Goal: Task Accomplishment & Management: Complete application form

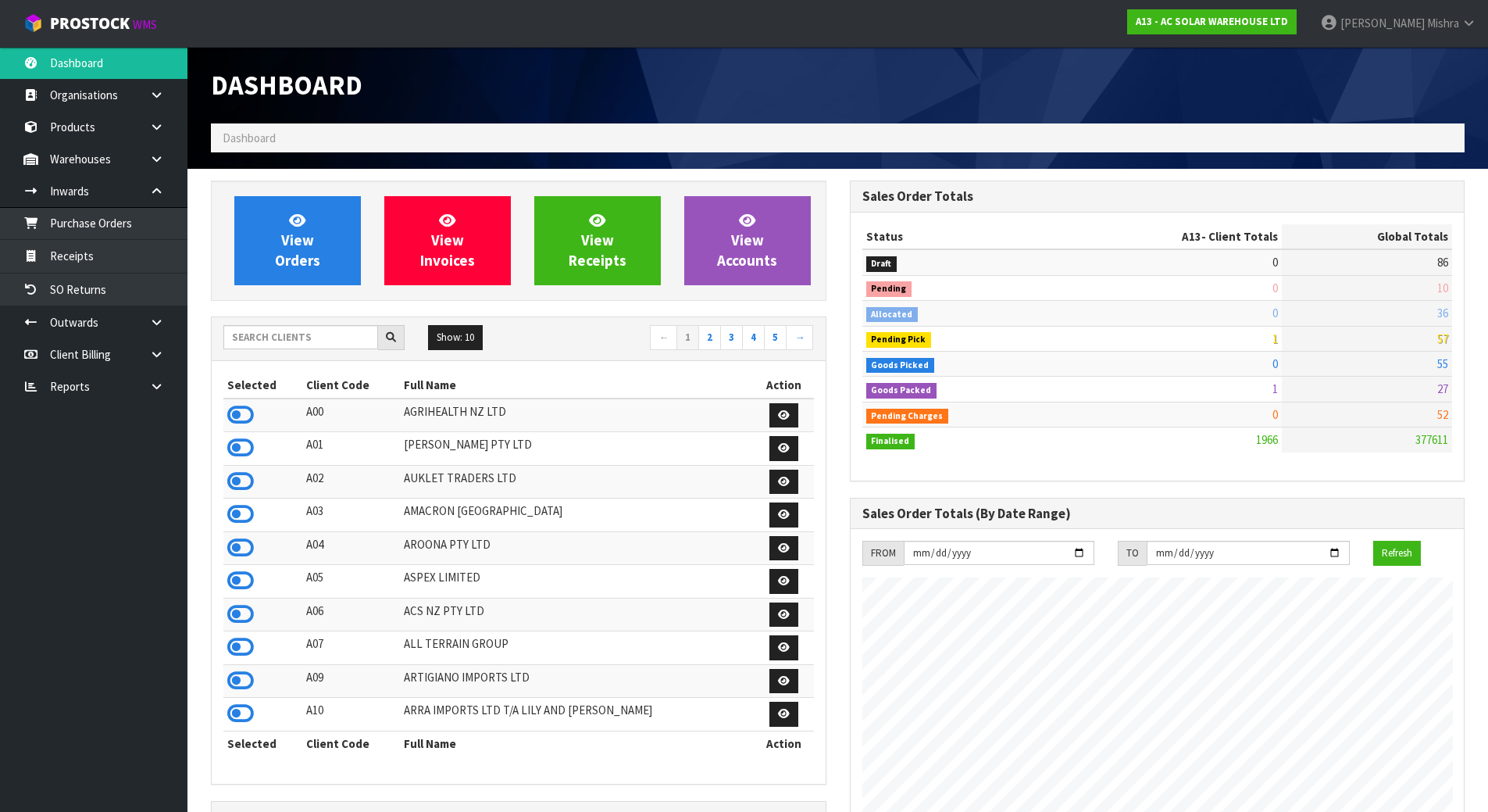
scroll to position [1267, 638]
click at [269, 345] on input "text" at bounding box center [301, 337] width 154 height 24
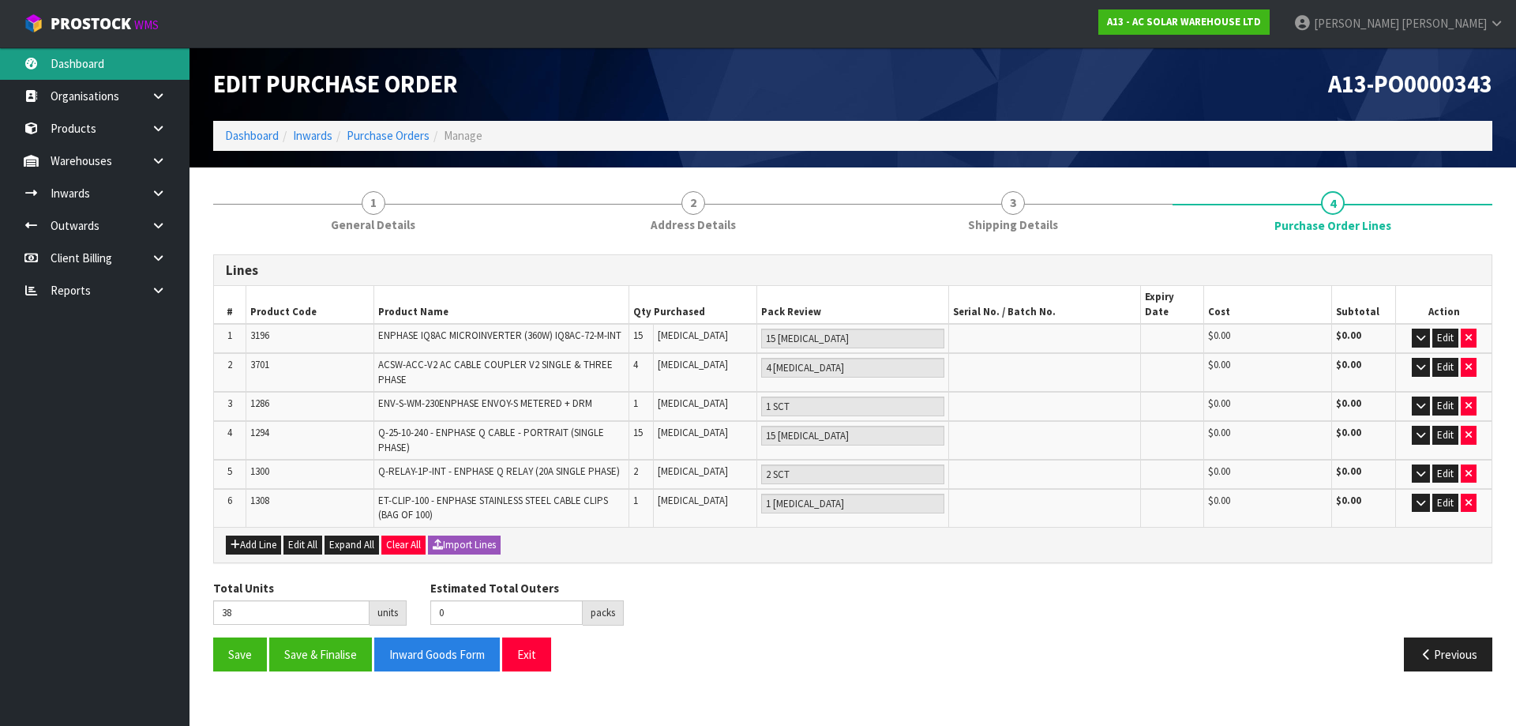
click at [93, 68] on link "Dashboard" at bounding box center [95, 63] width 190 height 32
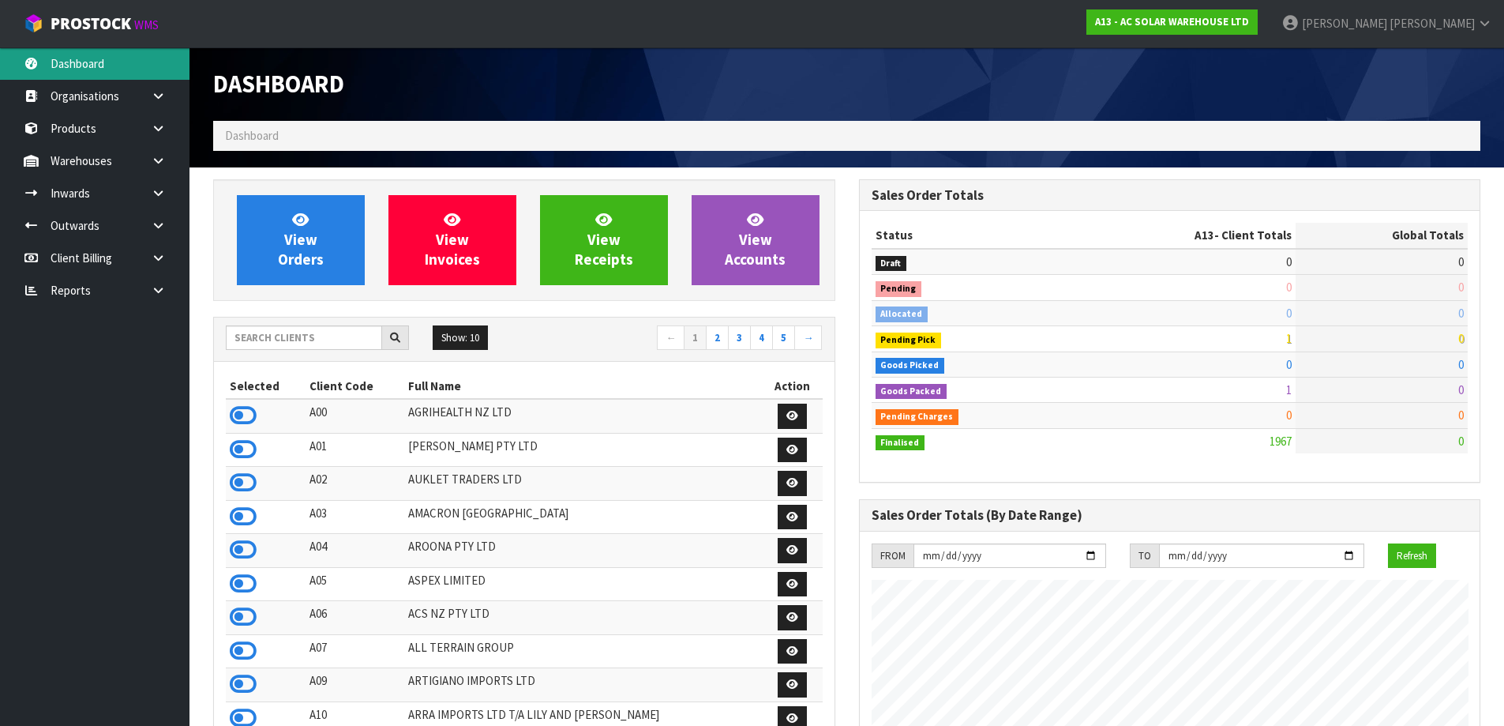
scroll to position [1281, 645]
click at [337, 336] on input "text" at bounding box center [304, 337] width 156 height 24
type input "DUTT"
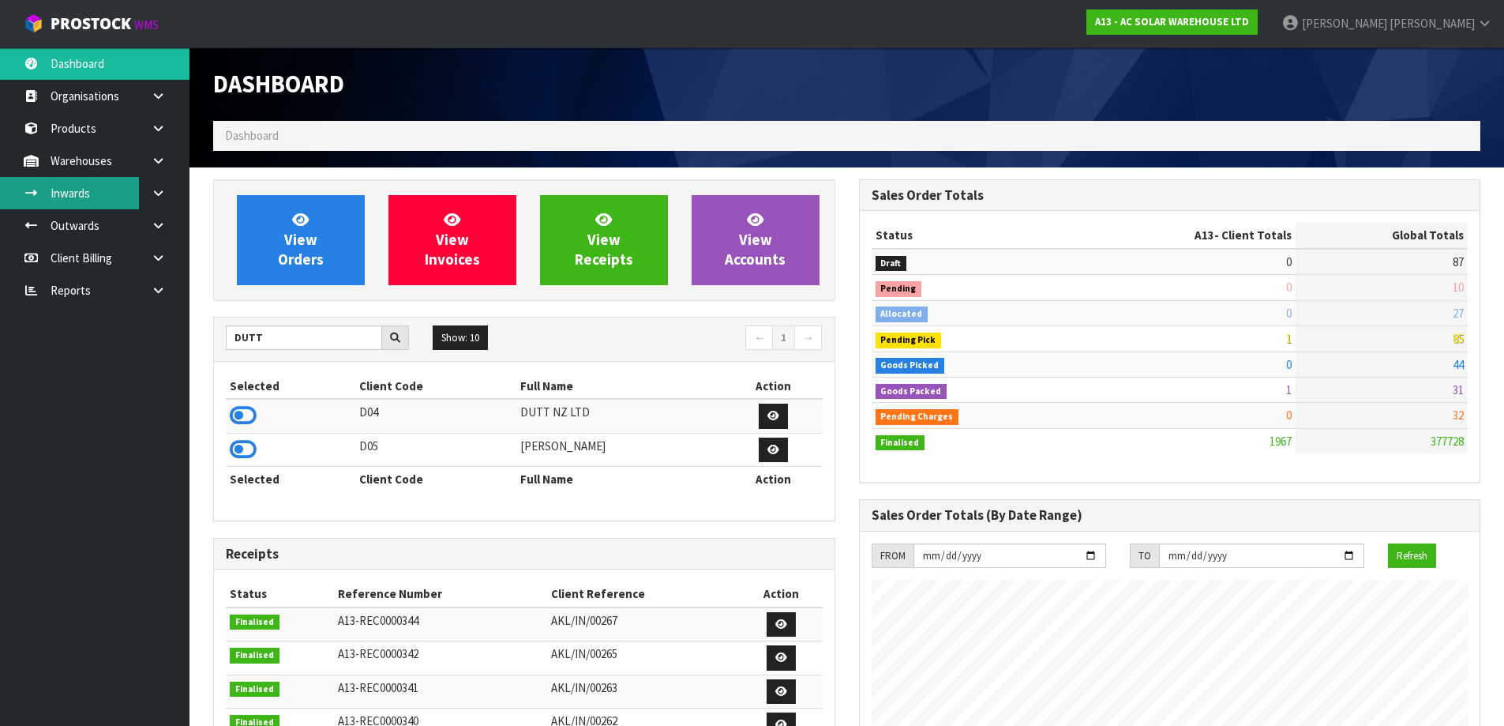
click at [134, 191] on link "Inwards" at bounding box center [95, 193] width 190 height 32
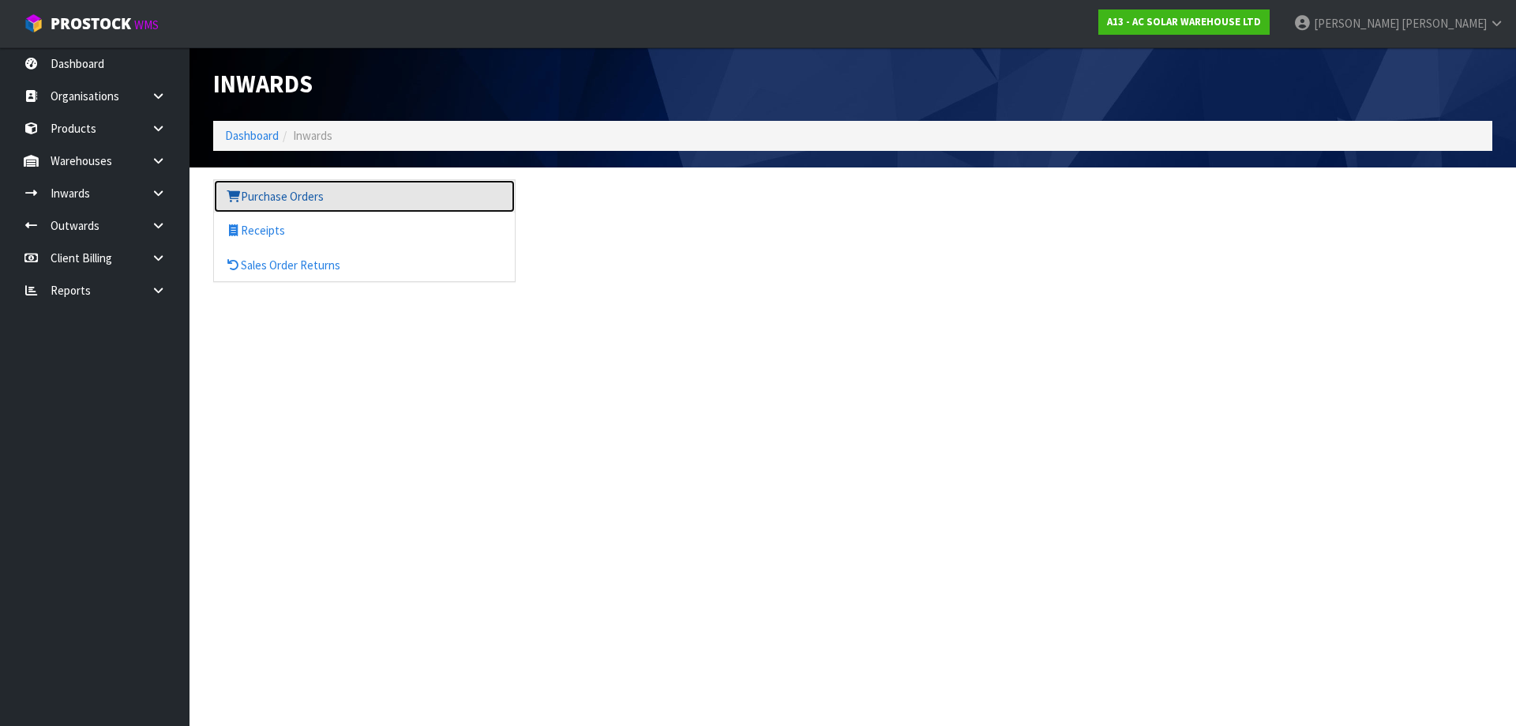
click at [374, 201] on link "Purchase Orders" at bounding box center [364, 196] width 301 height 32
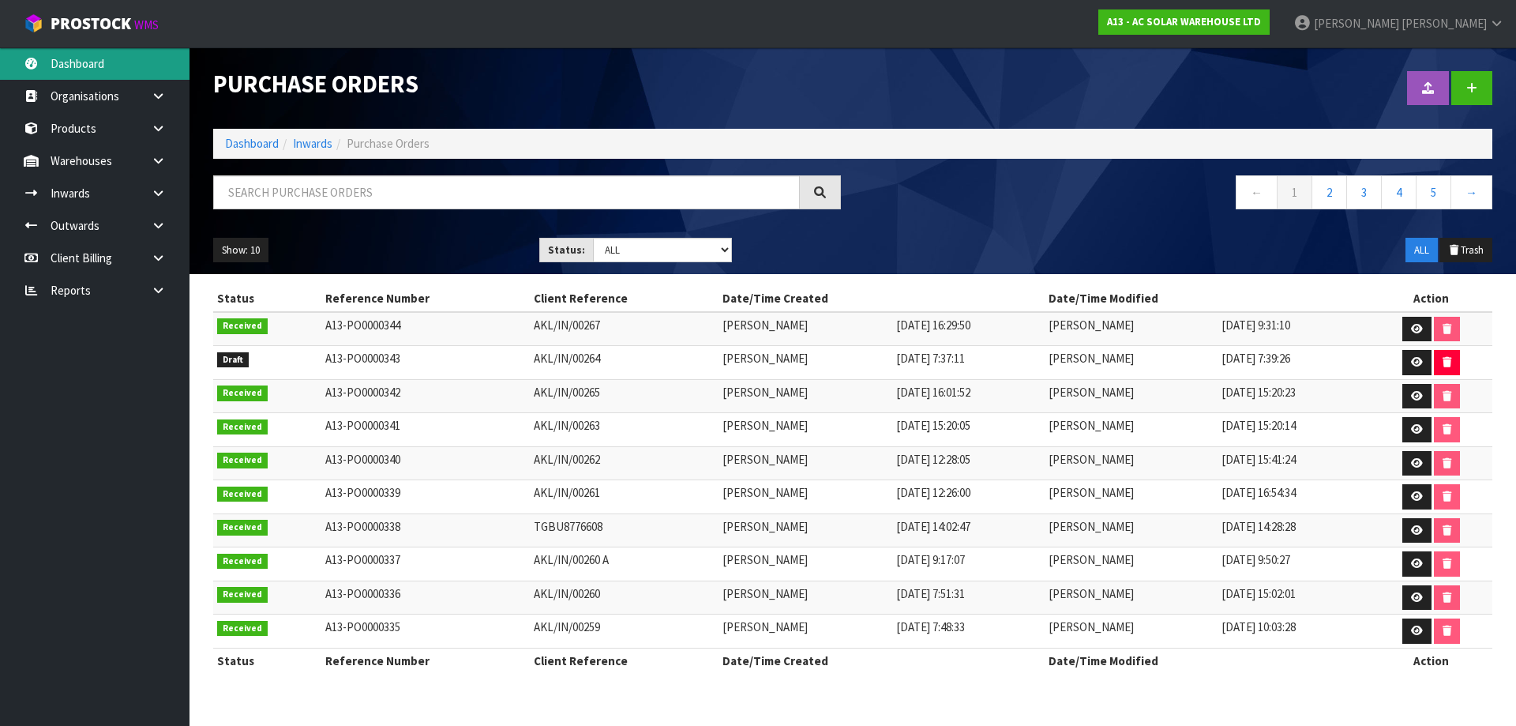
click at [91, 65] on link "Dashboard" at bounding box center [95, 63] width 190 height 32
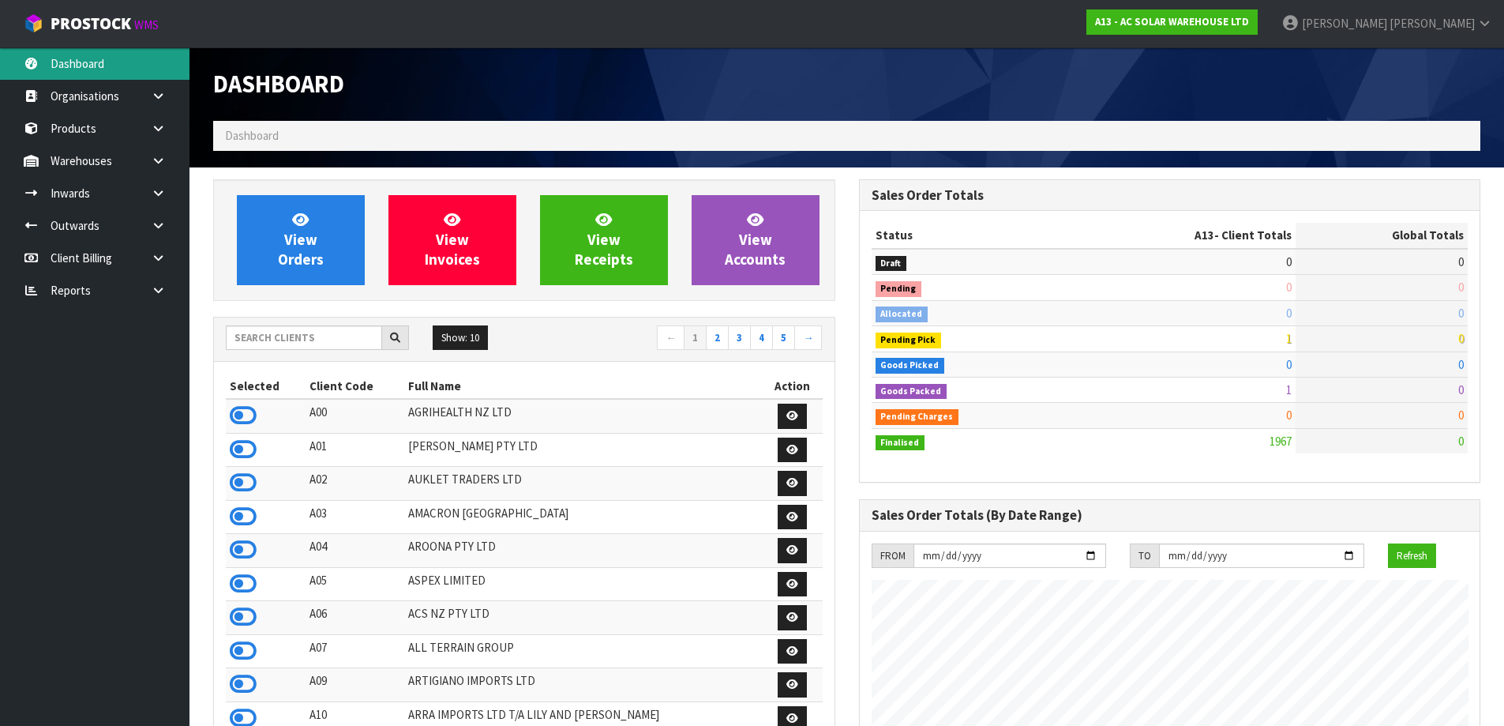
scroll to position [1281, 645]
click at [354, 334] on input "text" at bounding box center [304, 337] width 156 height 24
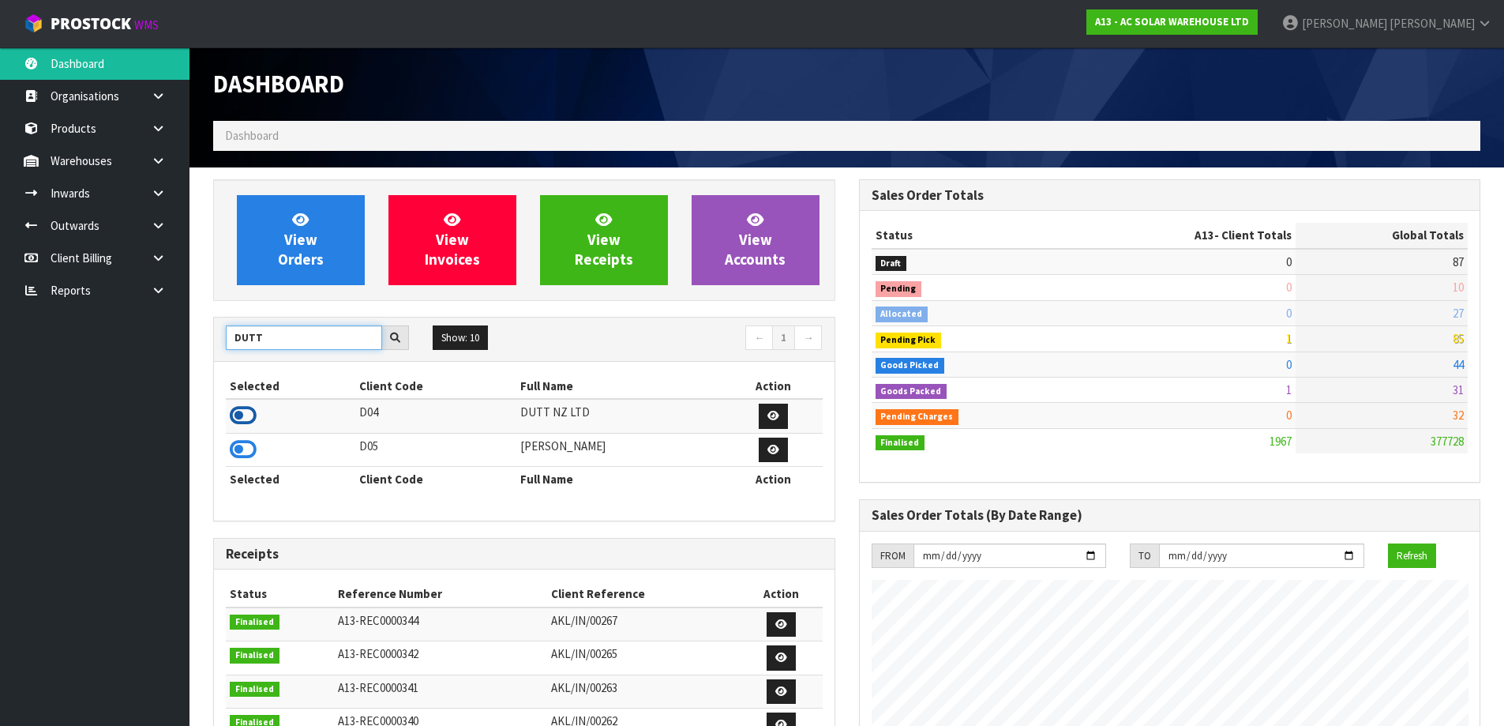
type input "DUTT"
click at [241, 417] on icon at bounding box center [243, 416] width 27 height 24
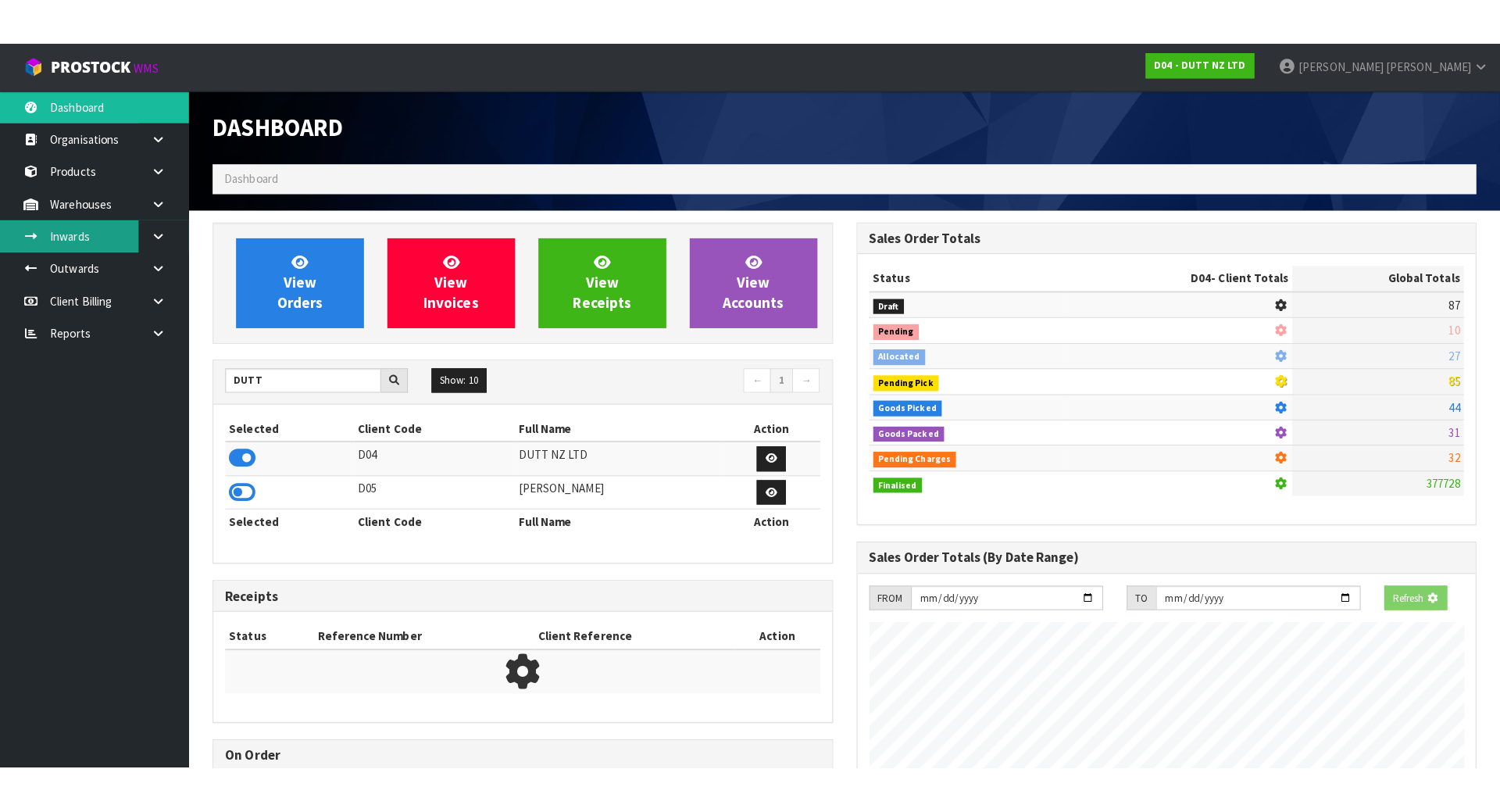
scroll to position [1217, 638]
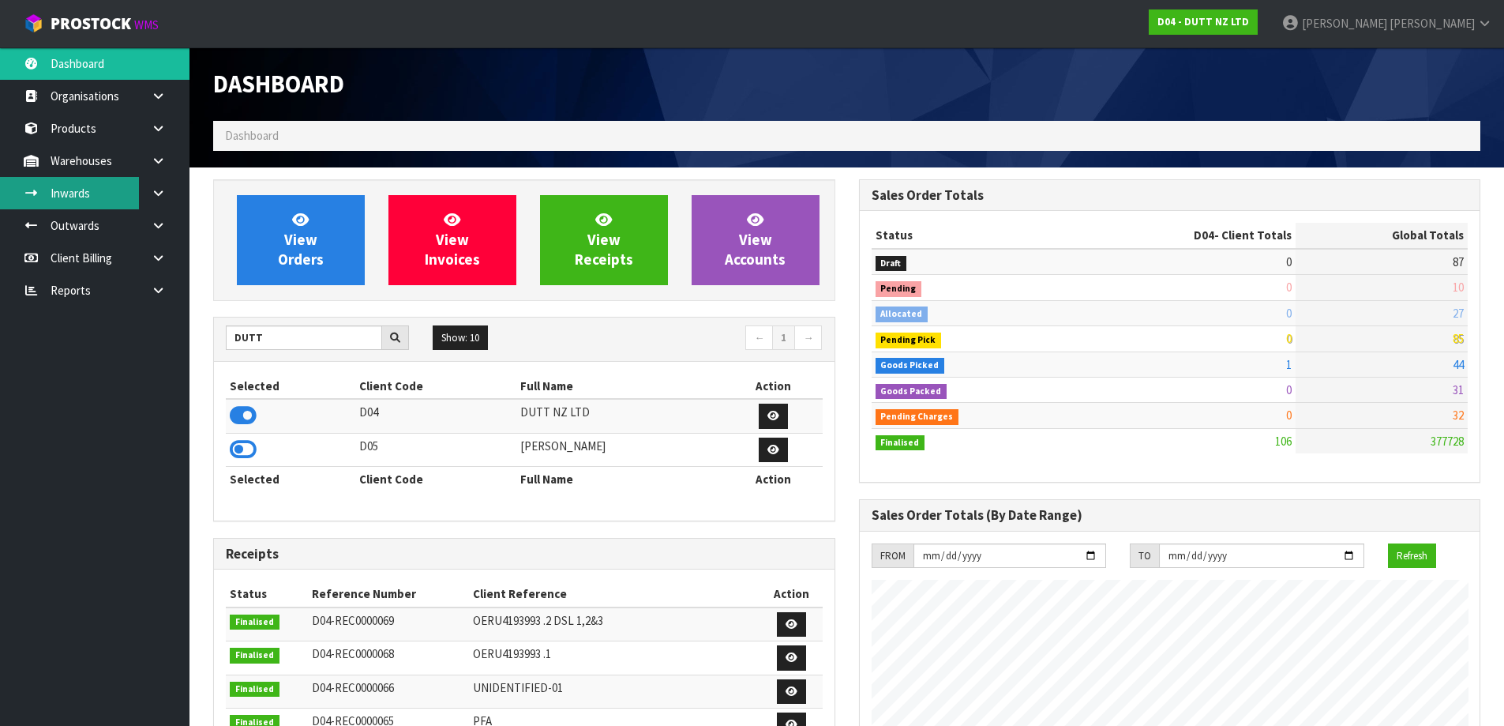
click at [117, 192] on link "Inwards" at bounding box center [95, 193] width 190 height 32
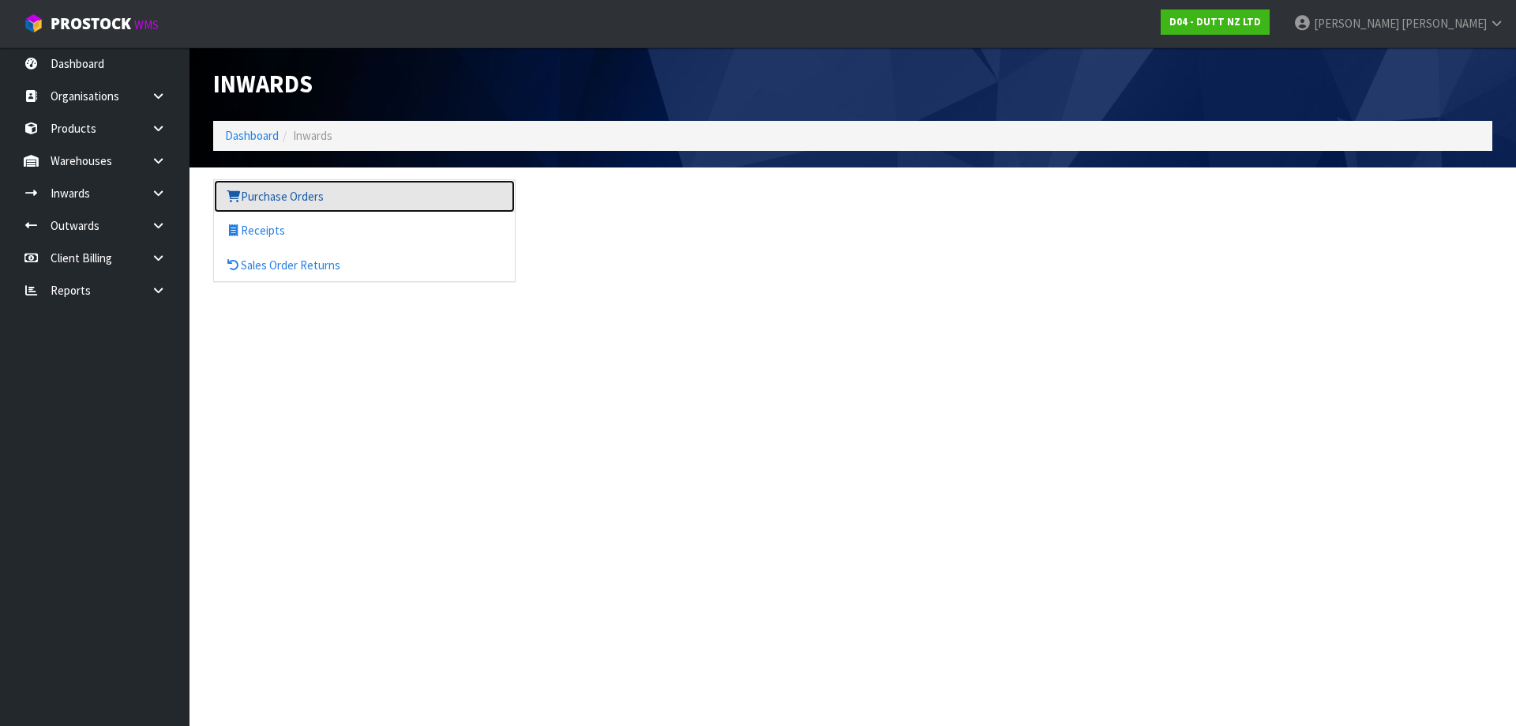
click at [355, 193] on link "Purchase Orders" at bounding box center [364, 196] width 301 height 32
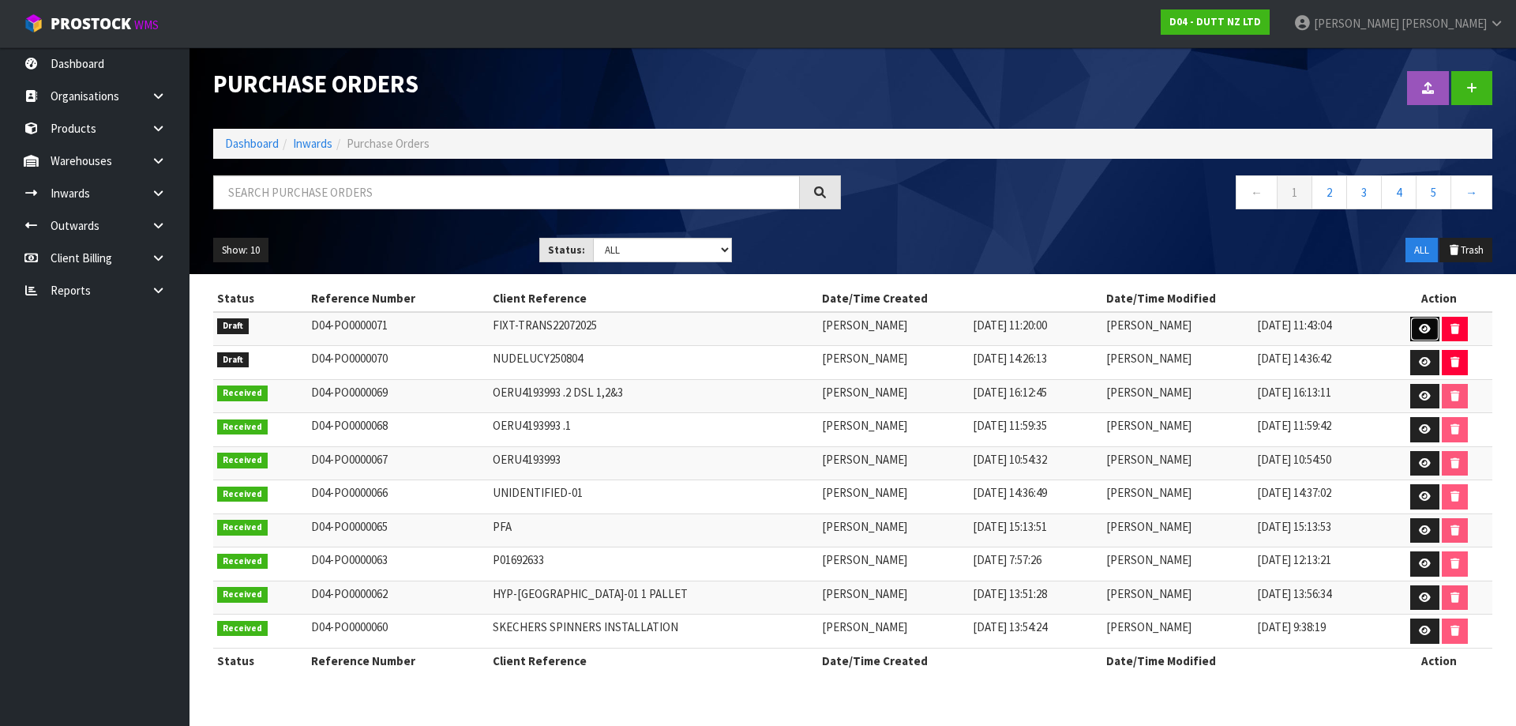
click at [1424, 325] on icon at bounding box center [1425, 329] width 12 height 10
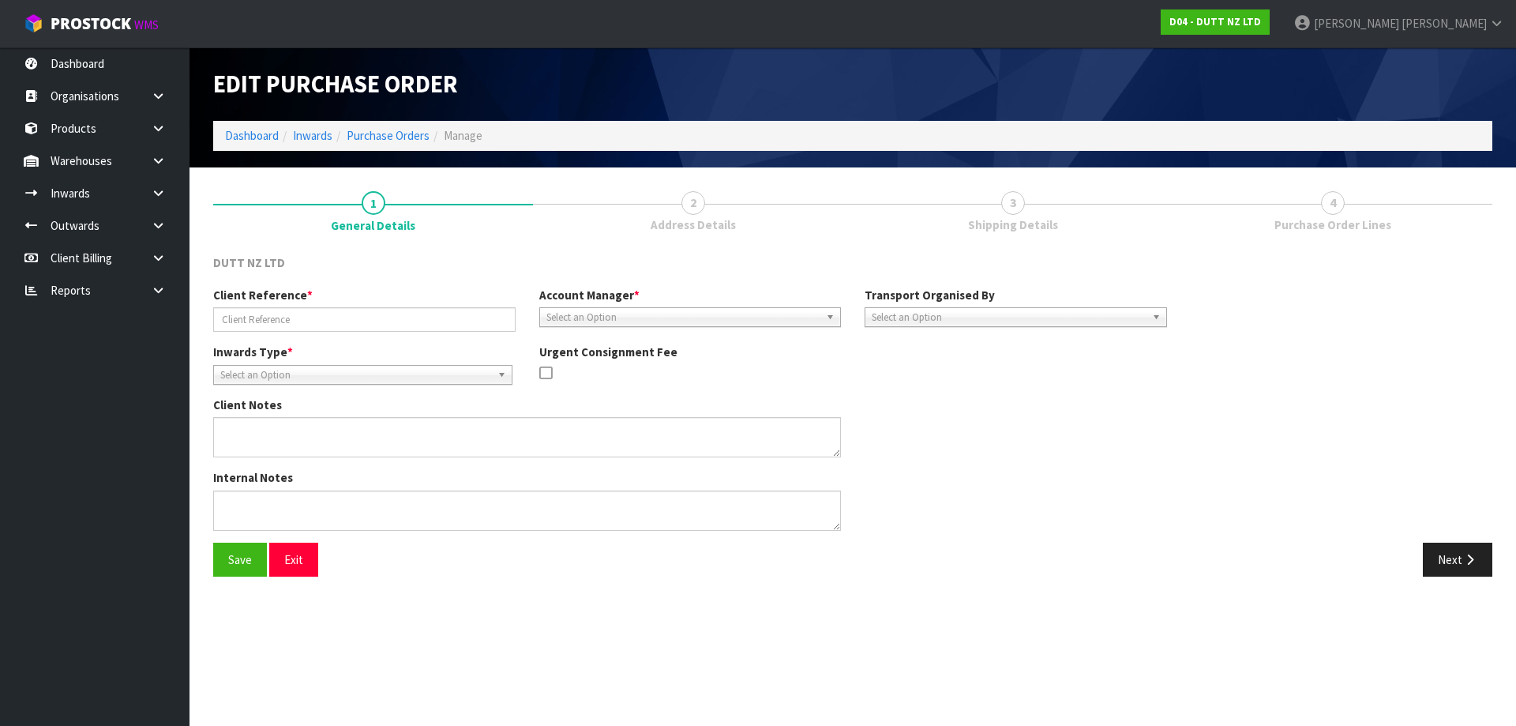
type input "FIXT-TRANS22072025"
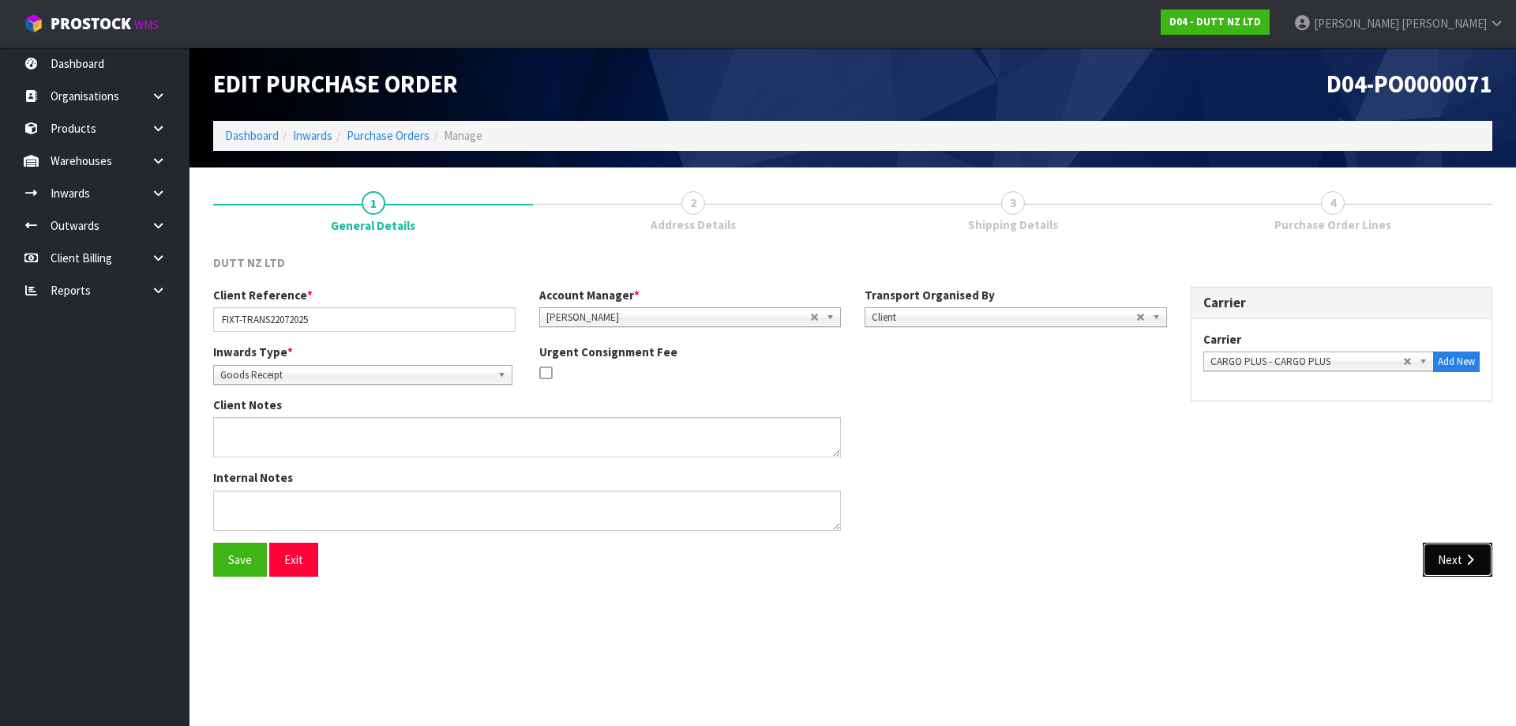
click at [1463, 558] on icon "button" at bounding box center [1470, 560] width 15 height 12
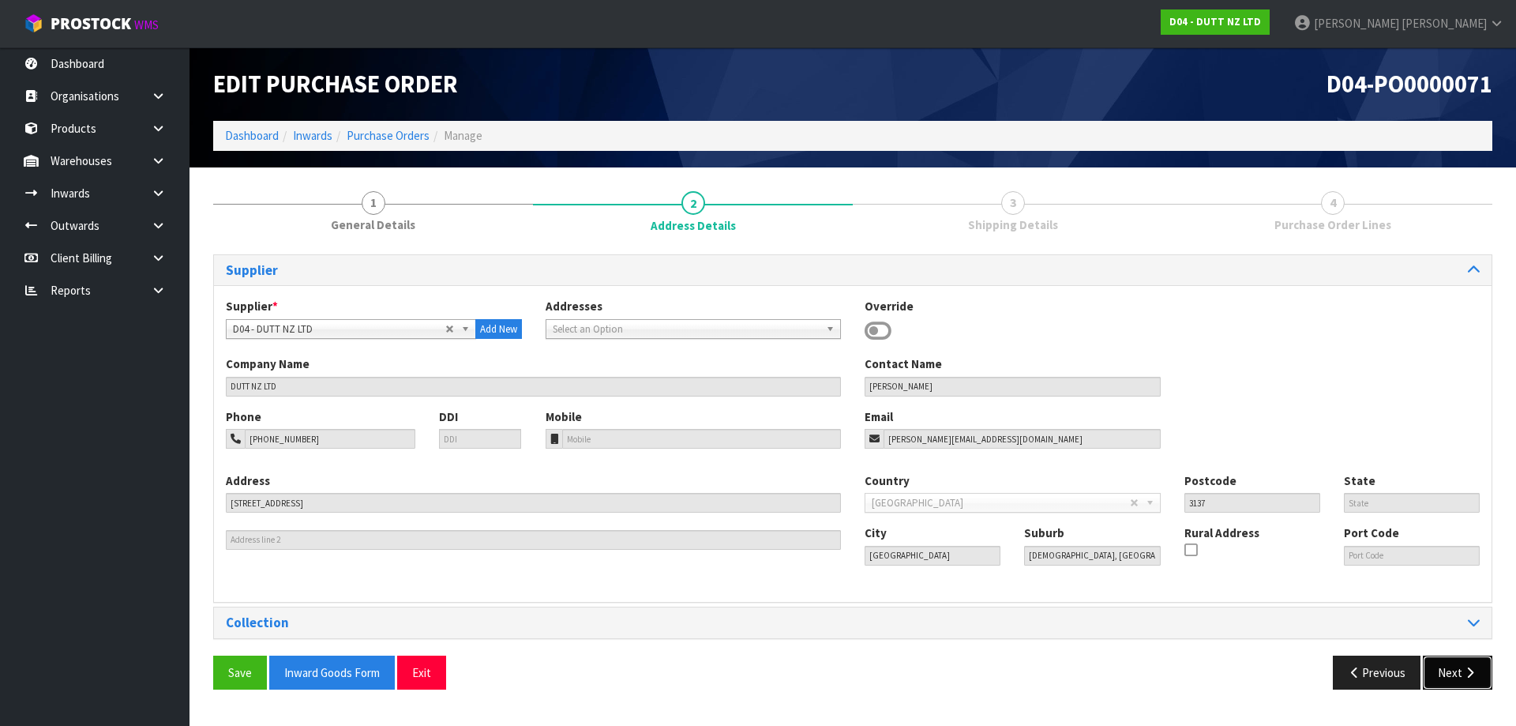
click at [1464, 678] on icon "button" at bounding box center [1470, 673] width 15 height 12
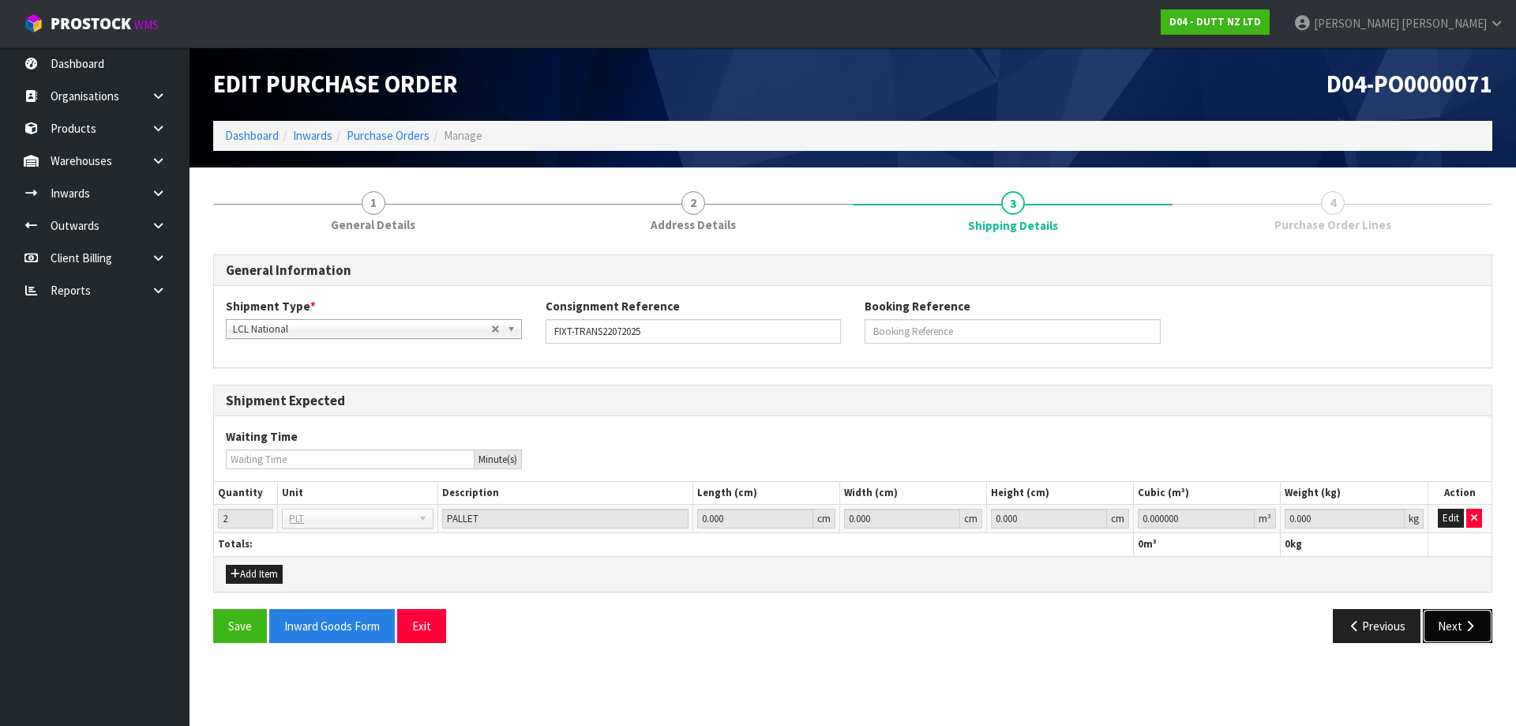
click at [1469, 634] on button "Next" at bounding box center [1457, 626] width 69 height 34
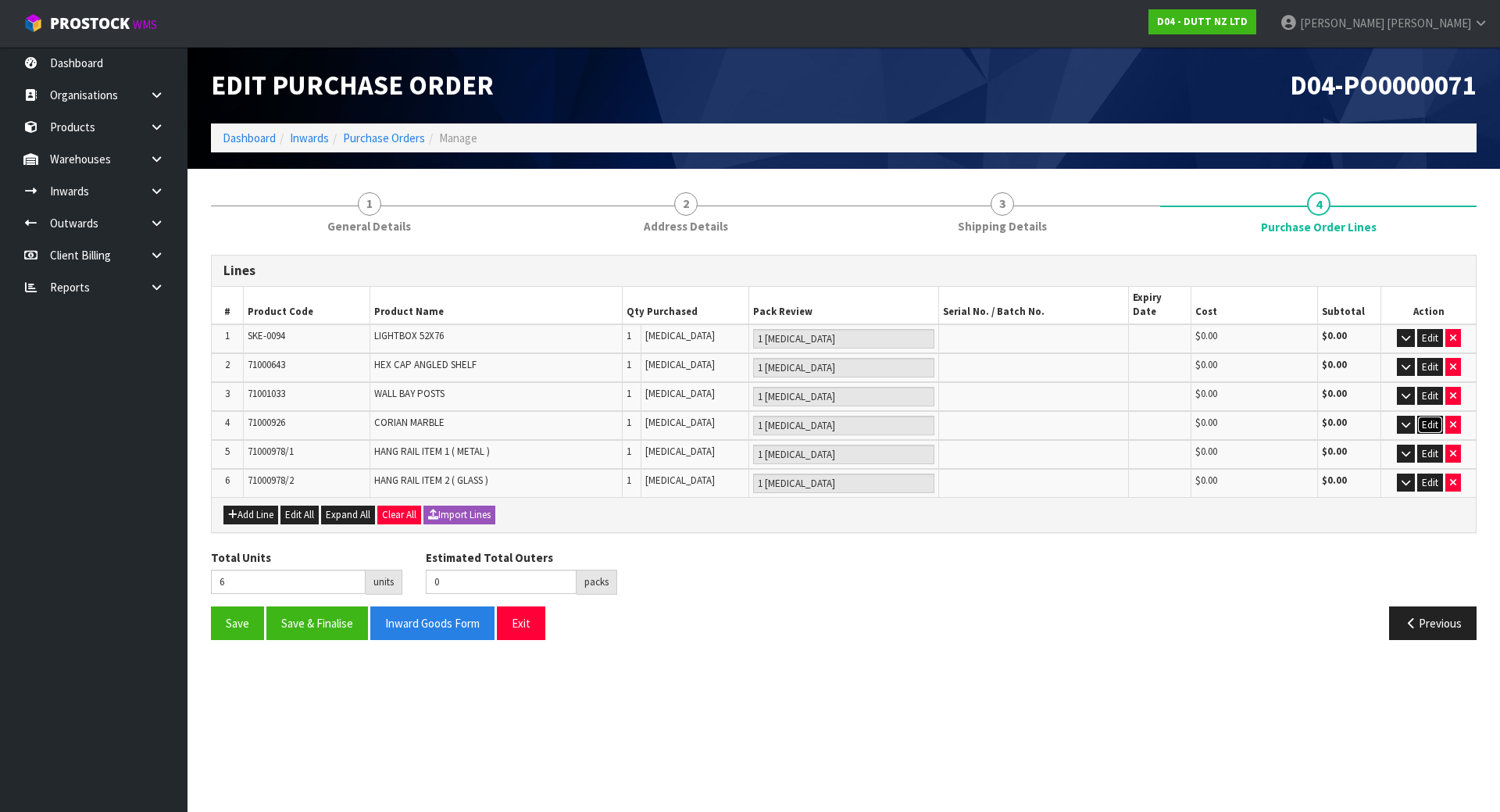
click at [1424, 415] on button "Edit" at bounding box center [1431, 424] width 26 height 19
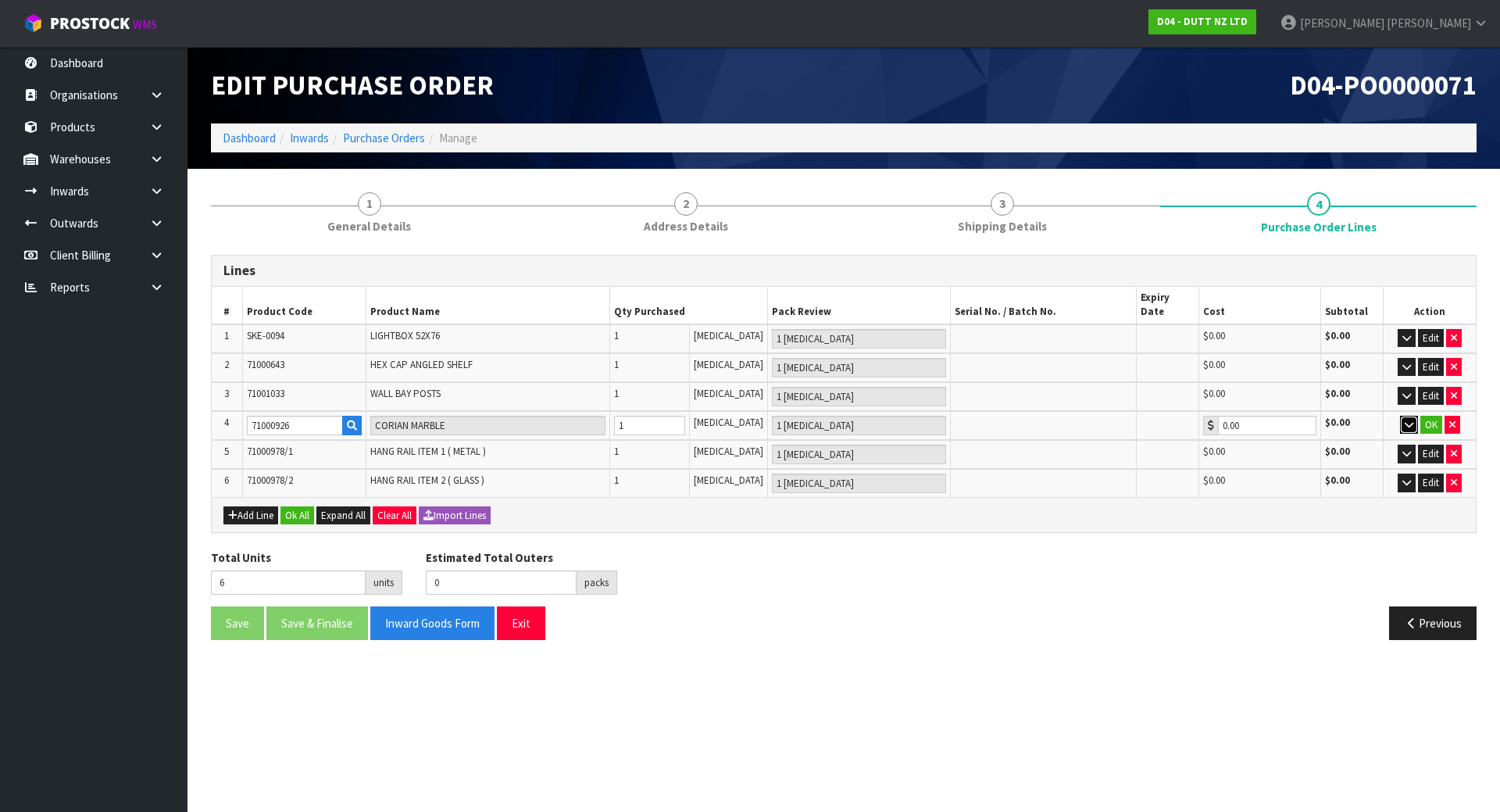
click at [1412, 419] on icon "button" at bounding box center [1409, 424] width 9 height 10
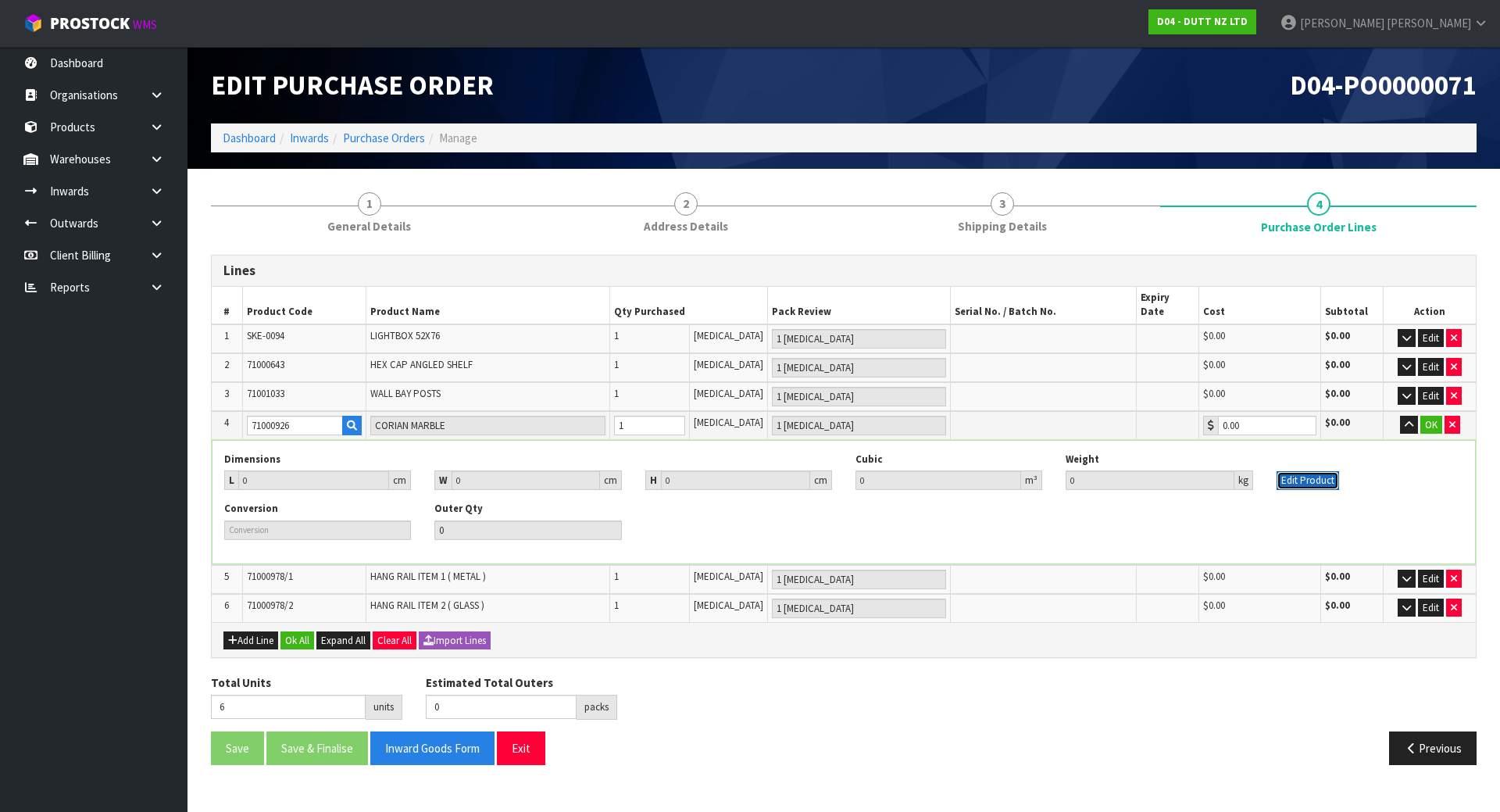
click at [1282, 471] on button "Edit Product" at bounding box center [1307, 480] width 62 height 19
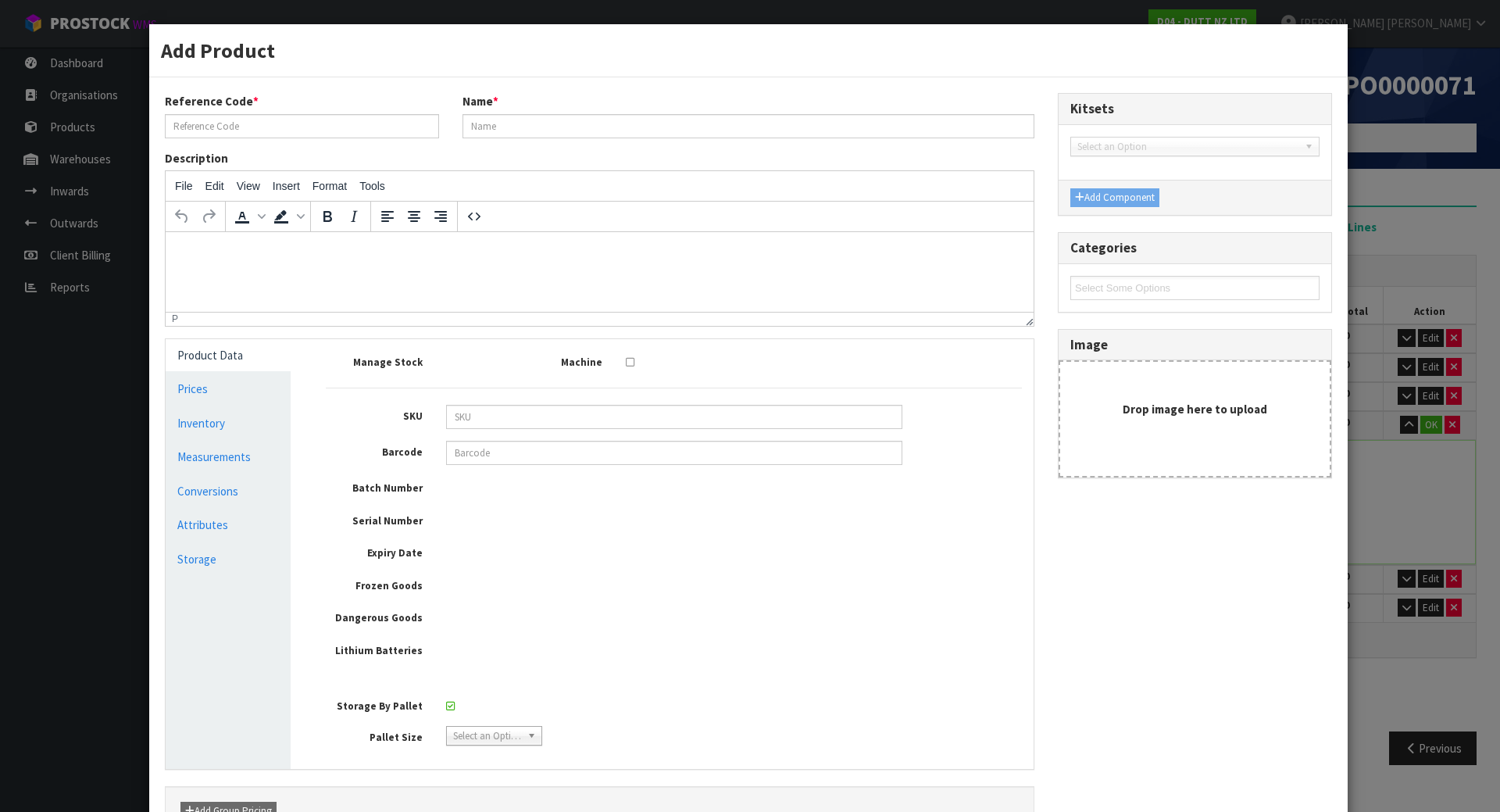
type input "71000926"
type input "CORIAN MARBLE"
type input "0"
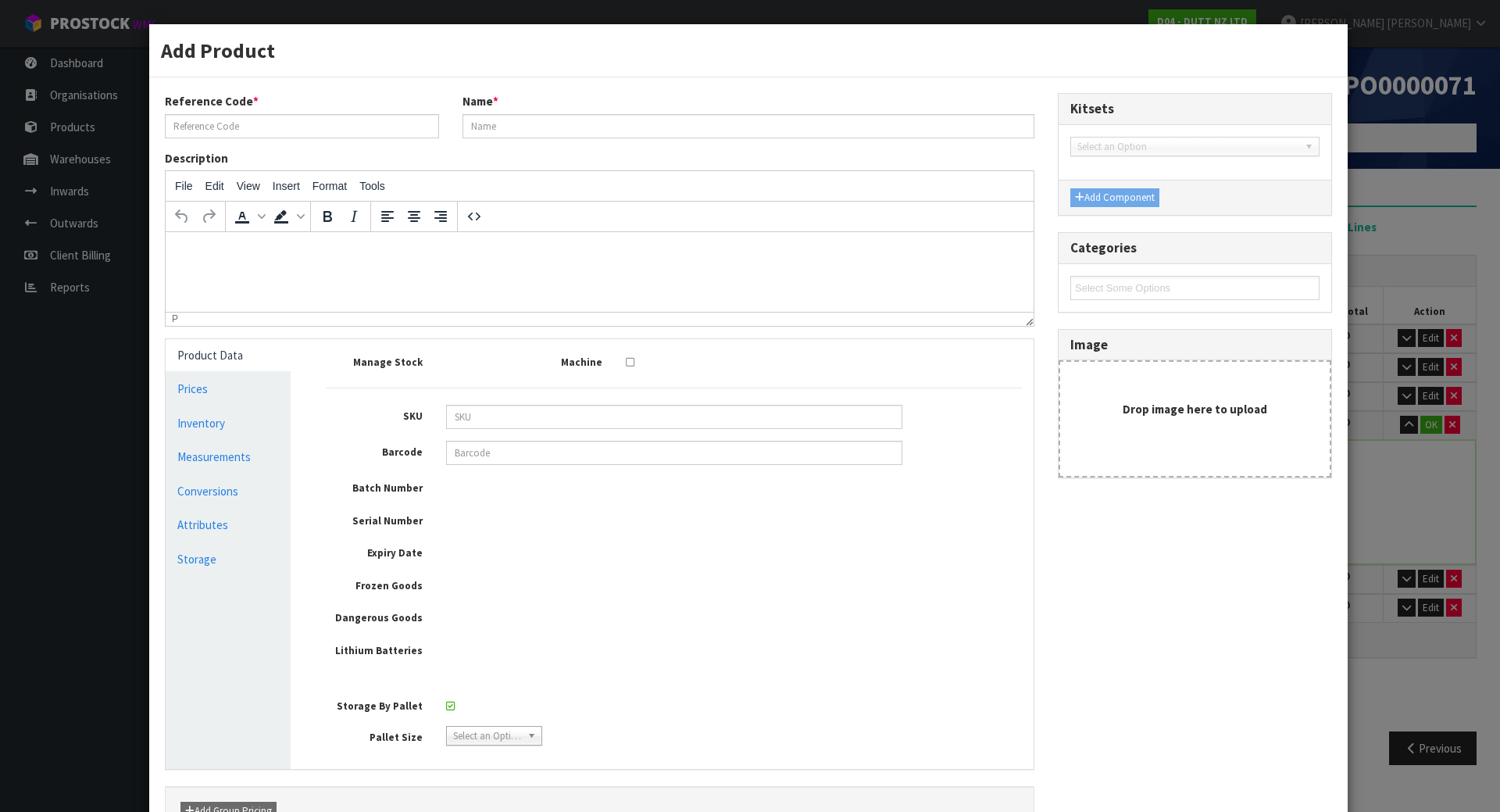
type input "0"
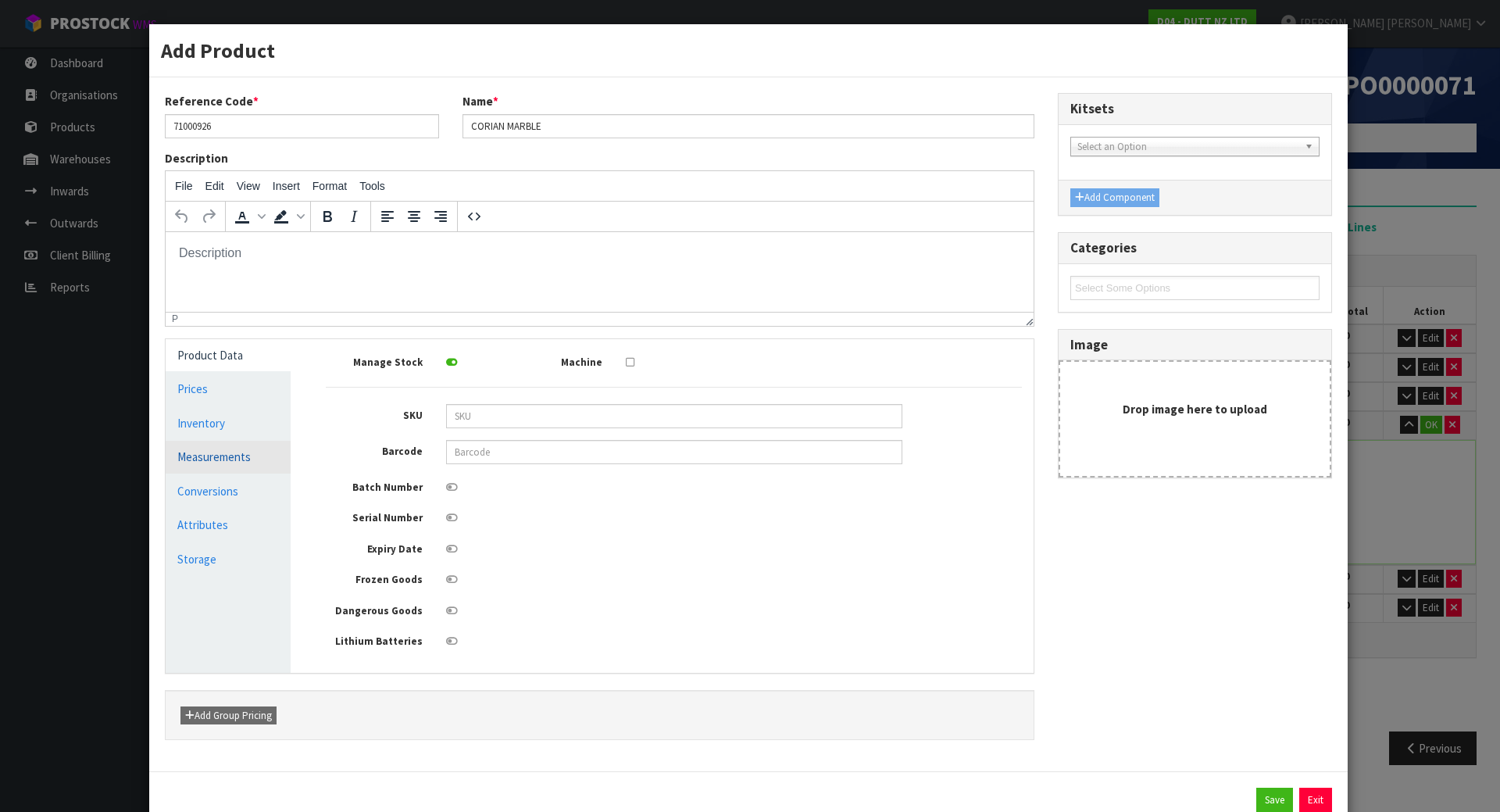
click at [243, 470] on link "Measurements" at bounding box center [228, 456] width 125 height 32
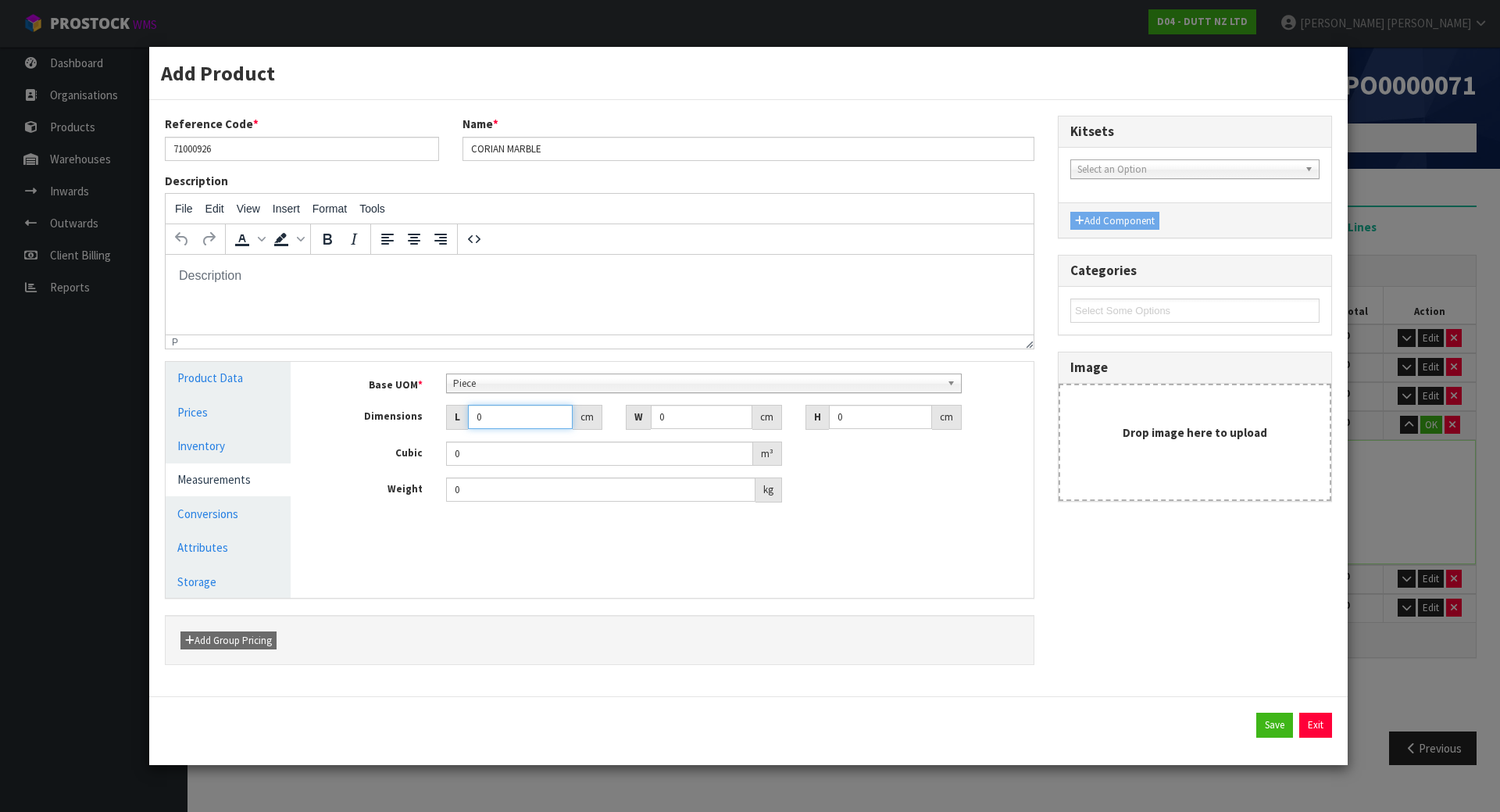
click at [537, 417] on input "0" at bounding box center [520, 416] width 105 height 24
drag, startPoint x: 872, startPoint y: 419, endPoint x: 781, endPoint y: 419, distance: 91.0
click at [784, 419] on div "Dimensions L 0 cm W 0 cm H 0 cm" at bounding box center [673, 416] width 719 height 25
type input "3"
type input "0.000001"
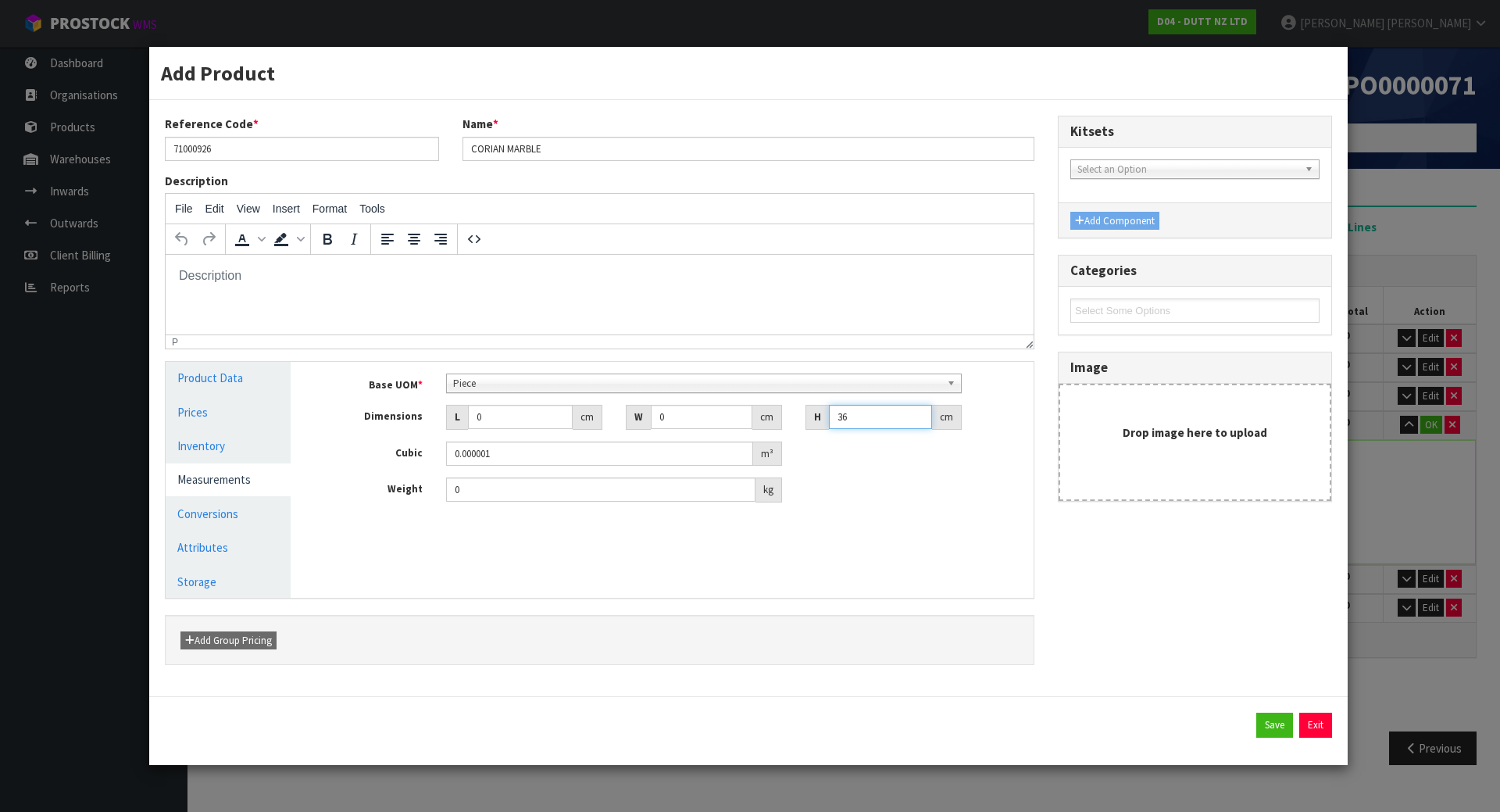
type input "36"
drag, startPoint x: 616, startPoint y: 493, endPoint x: 319, endPoint y: 496, distance: 297.0
click at [319, 496] on div "Weight 0 kg" at bounding box center [673, 490] width 719 height 25
type input "38"
drag, startPoint x: 688, startPoint y: 417, endPoint x: 646, endPoint y: 418, distance: 42.0
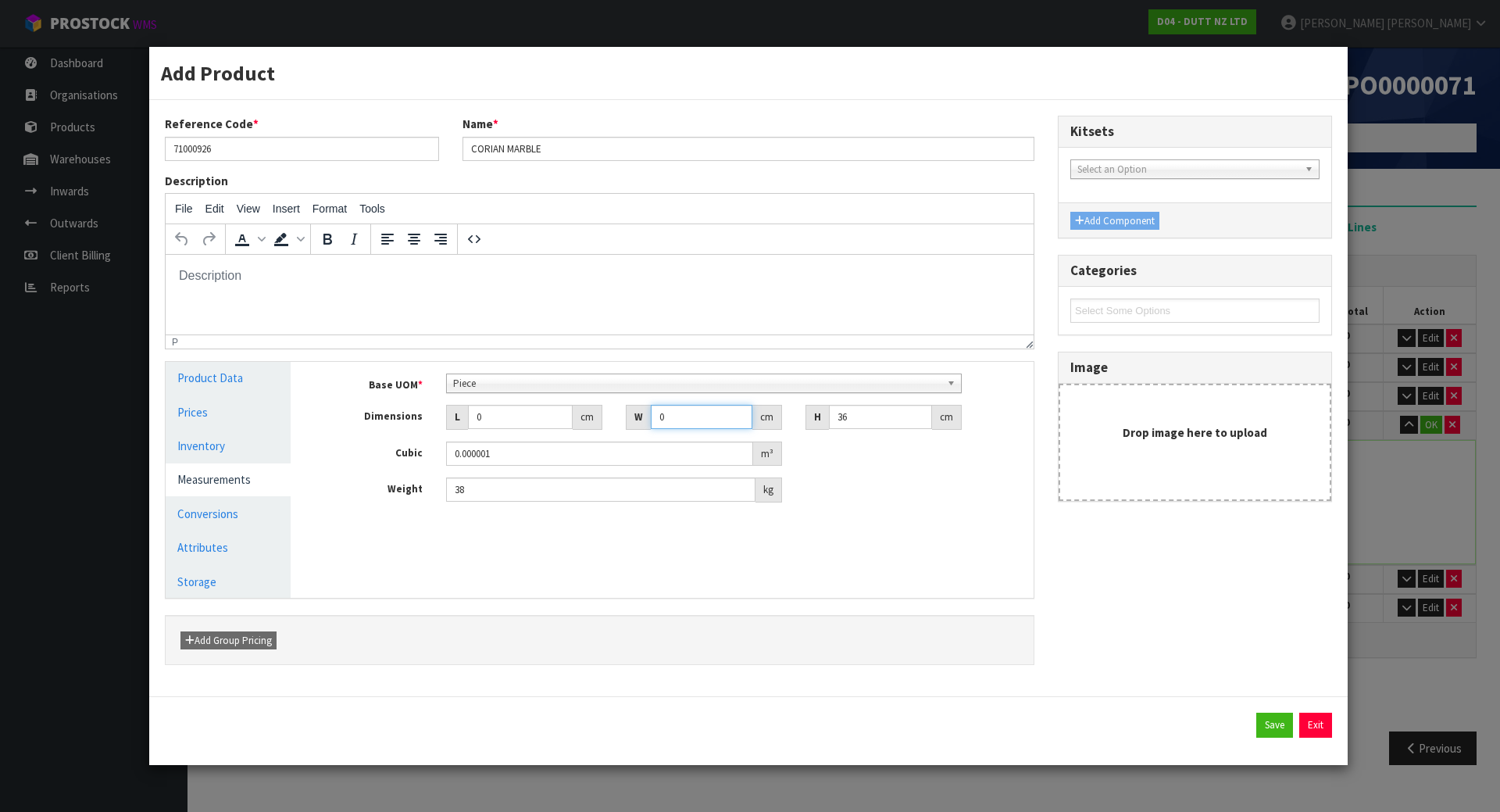
click at [646, 418] on div "W 0 cm" at bounding box center [704, 416] width 156 height 25
drag, startPoint x: 508, startPoint y: 414, endPoint x: 442, endPoint y: 421, distance: 66.4
click at [442, 421] on div "L 0 cm" at bounding box center [524, 416] width 180 height 25
type input "45"
drag, startPoint x: 686, startPoint y: 413, endPoint x: 578, endPoint y: 410, distance: 108.0
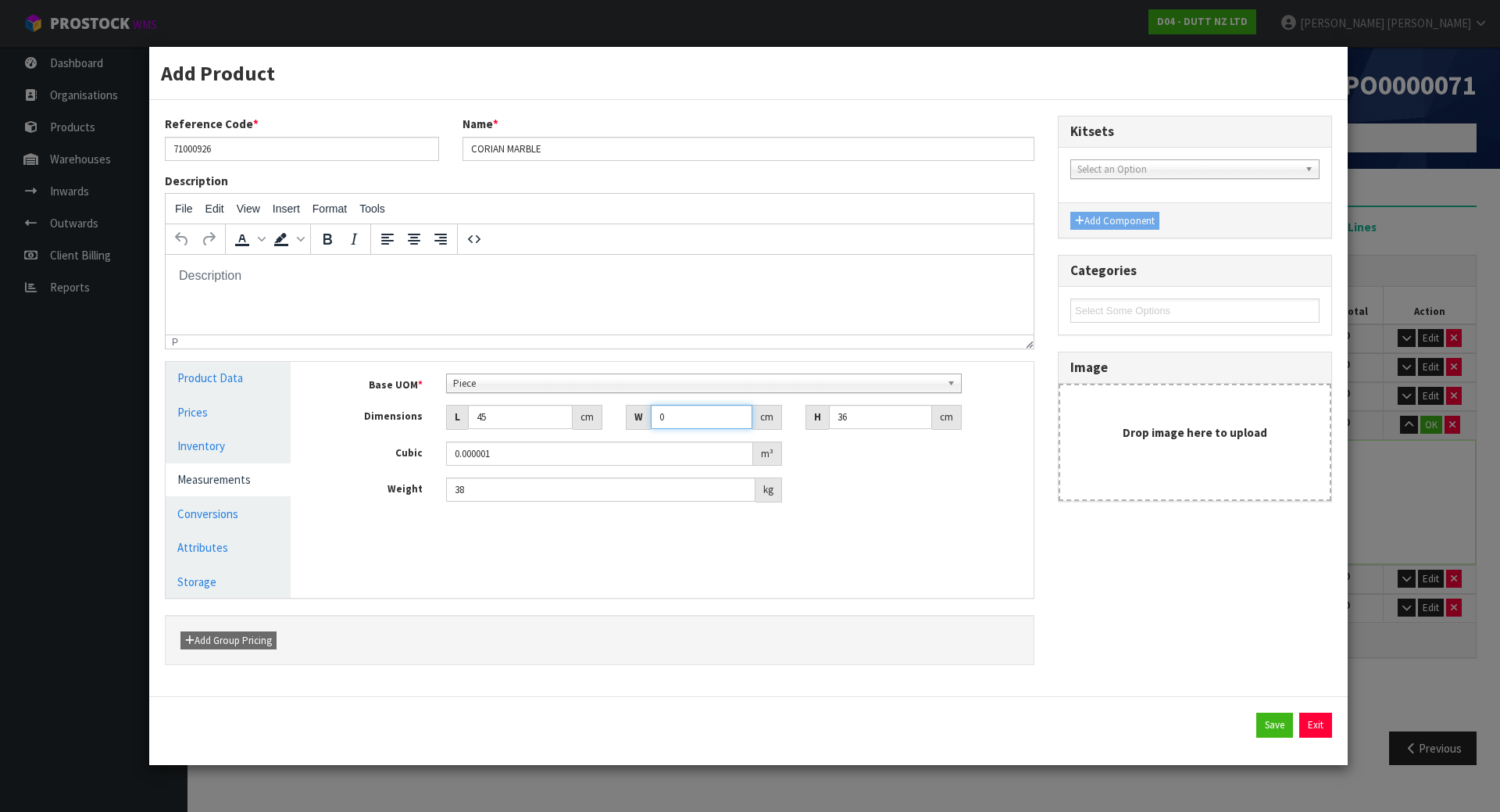
click at [580, 410] on div "Dimensions L 45 cm W 0 cm H 36 cm" at bounding box center [673, 416] width 719 height 25
type input "4"
type input "0.00648"
type input "45"
type input "0.0729"
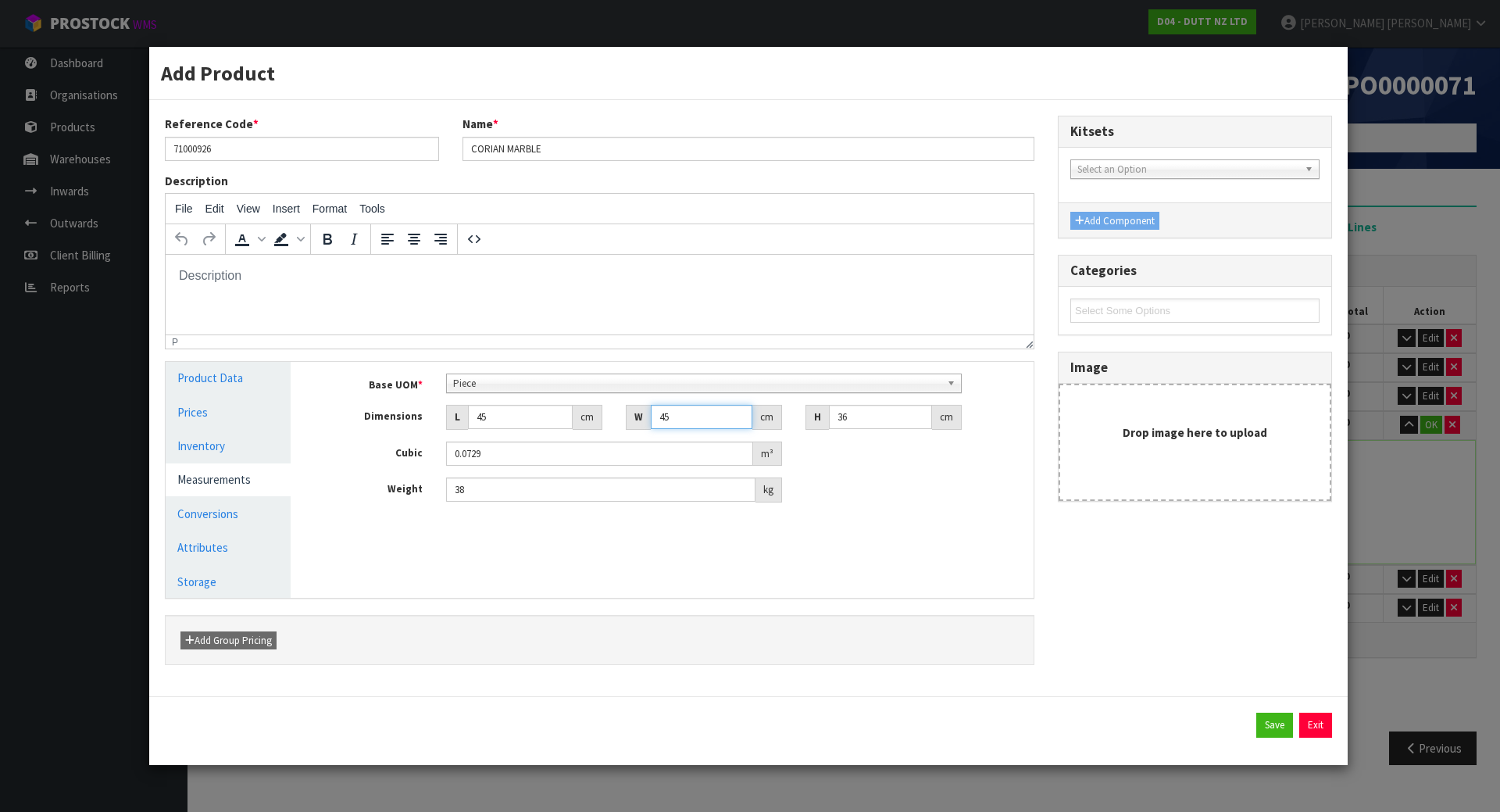
type input "45"
drag, startPoint x: 516, startPoint y: 410, endPoint x: 364, endPoint y: 415, distance: 152.1
click at [364, 415] on div "Dimensions L 45 cm W 45 cm H 36 cm" at bounding box center [673, 416] width 719 height 25
type input "1"
type input "0.00162"
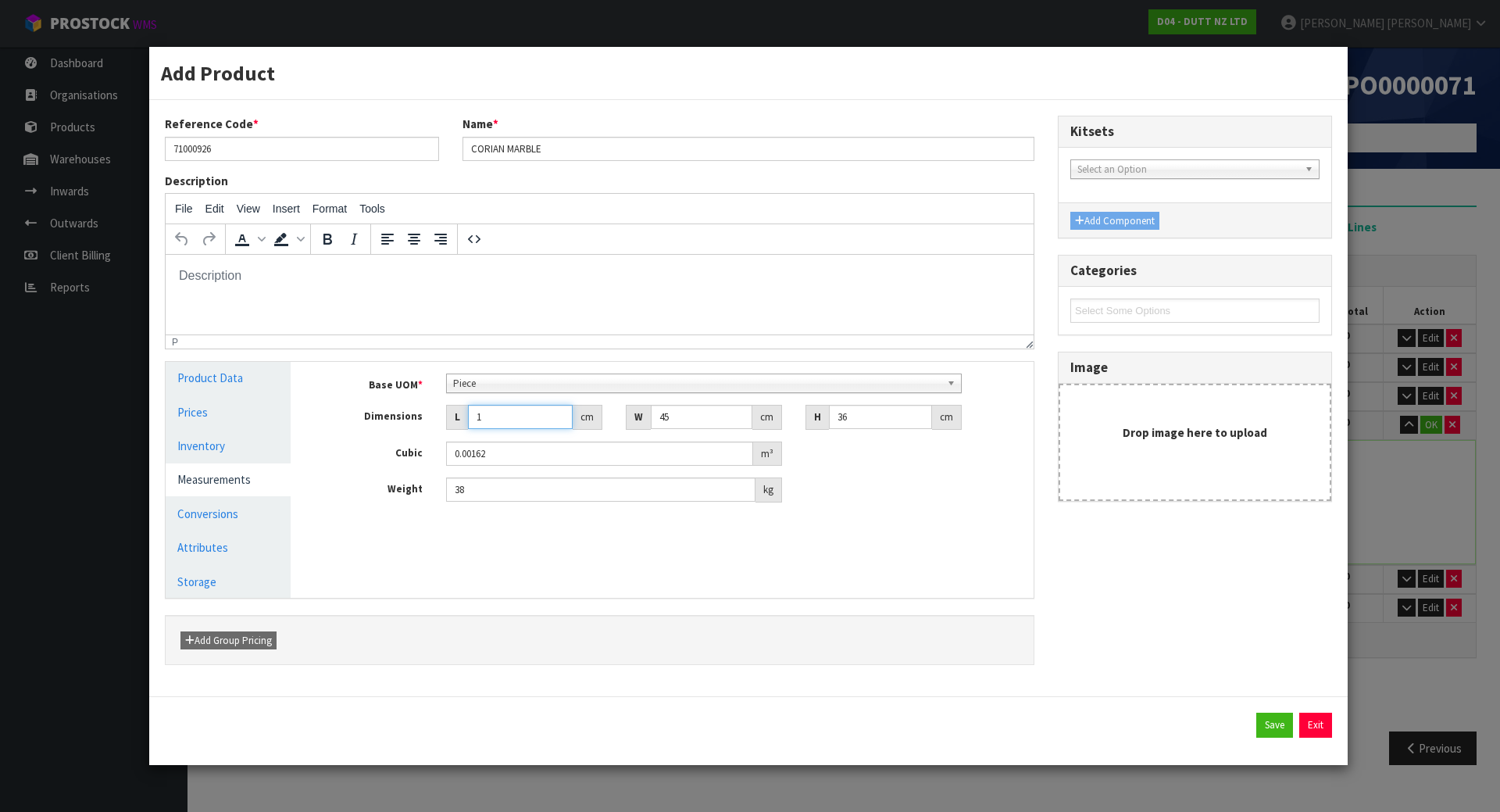
type input "12"
type input "0.01944"
type input "125"
type input "0.2025"
type input "125"
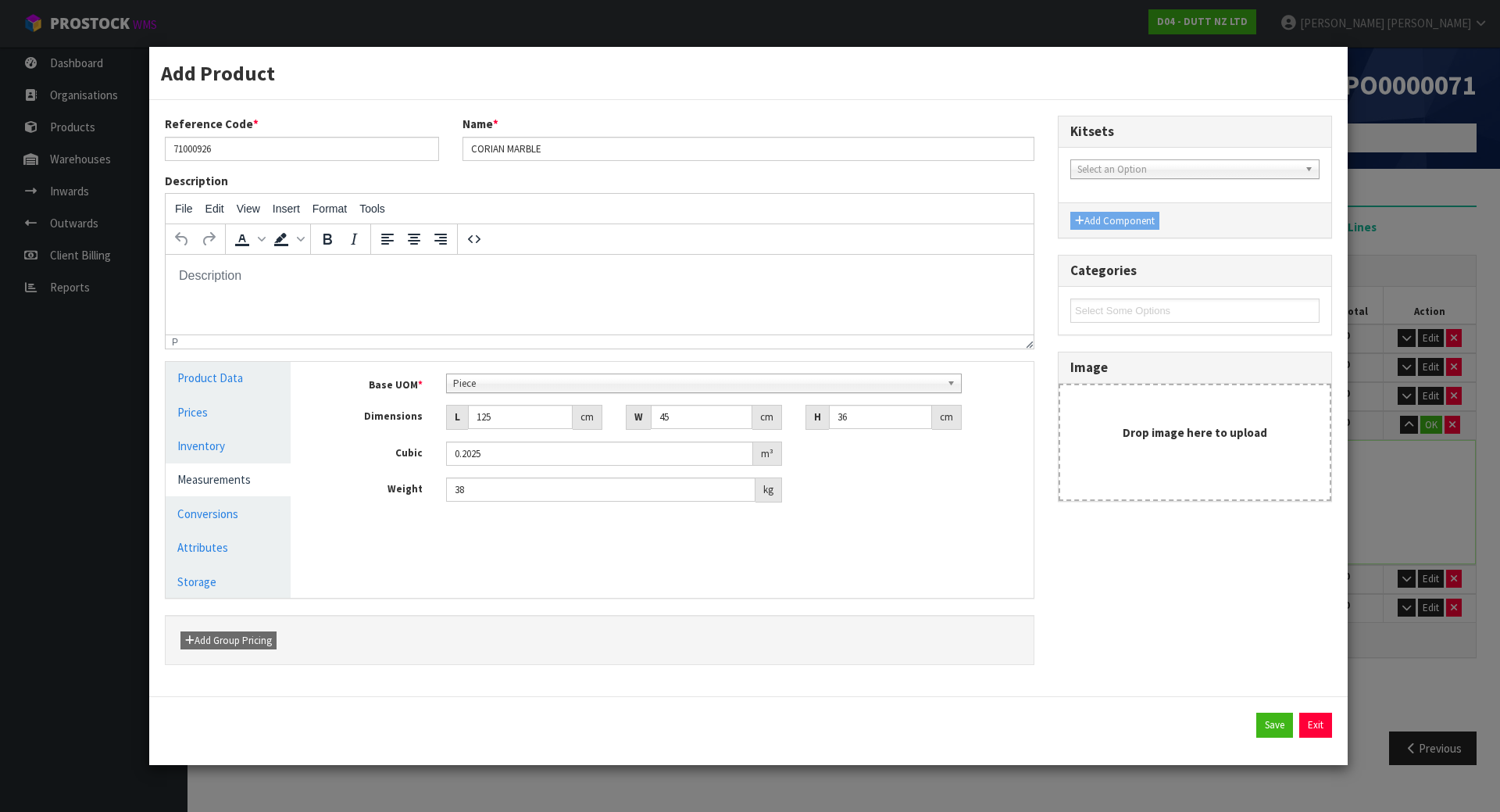
click at [918, 553] on div "Manage Stock Machine SKU Barcode Batch Number Serial Number Expiry Date Frozen …" at bounding box center [674, 480] width 743 height 235
click at [851, 392] on div "Piece" at bounding box center [704, 383] width 516 height 20
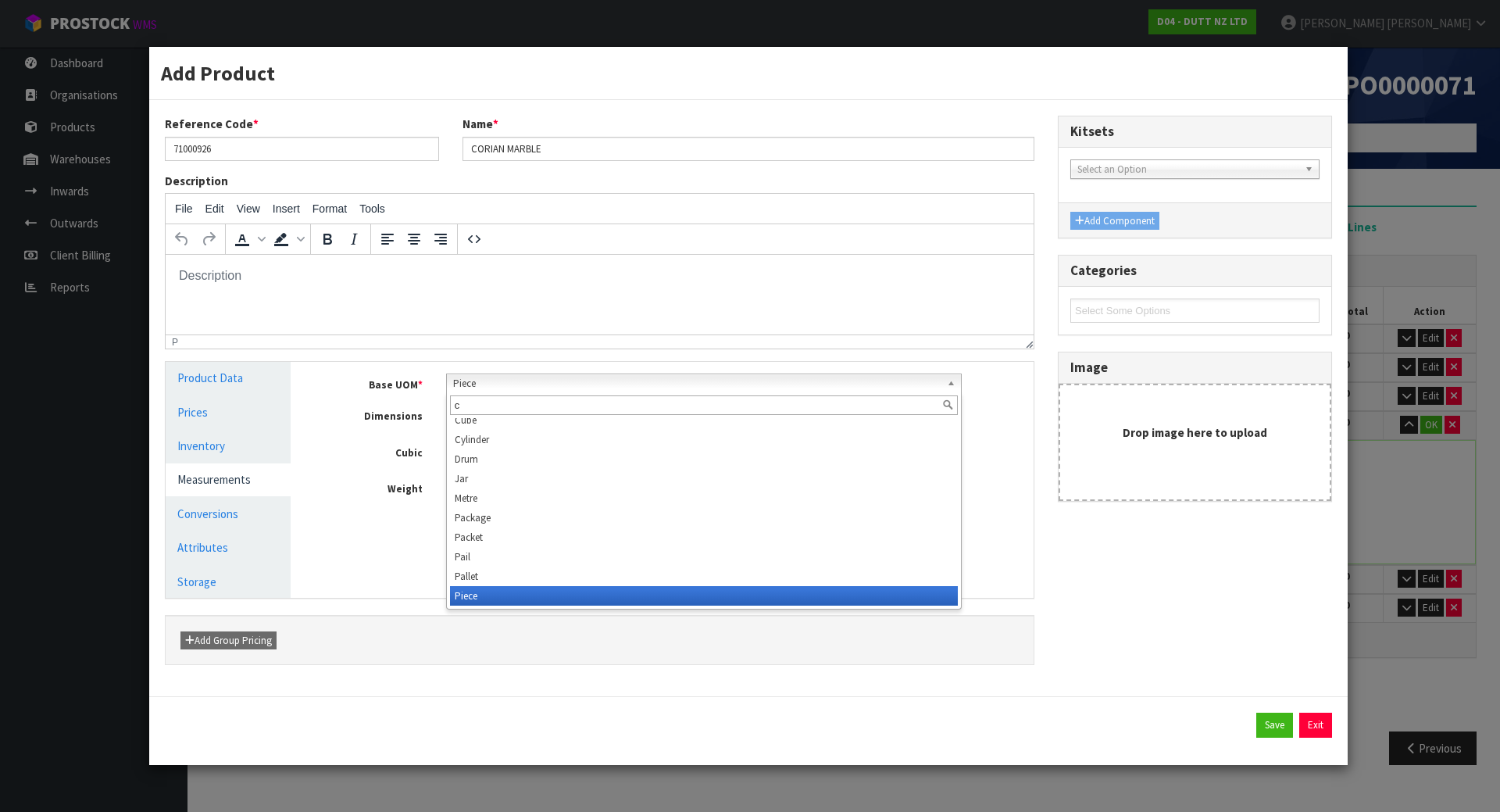
scroll to position [0, 0]
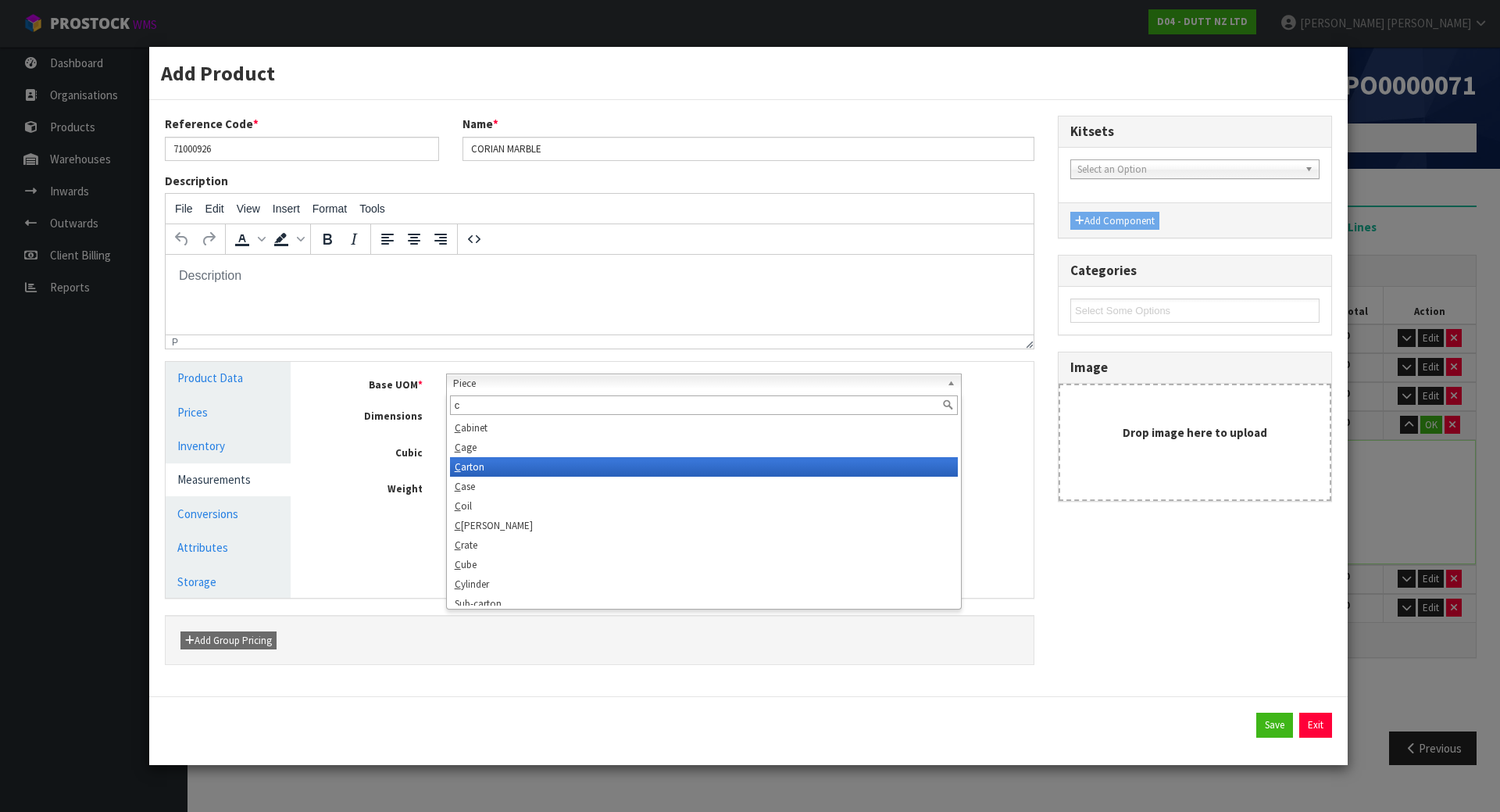
type input "c"
click at [752, 468] on li "C arton" at bounding box center [704, 467] width 509 height 20
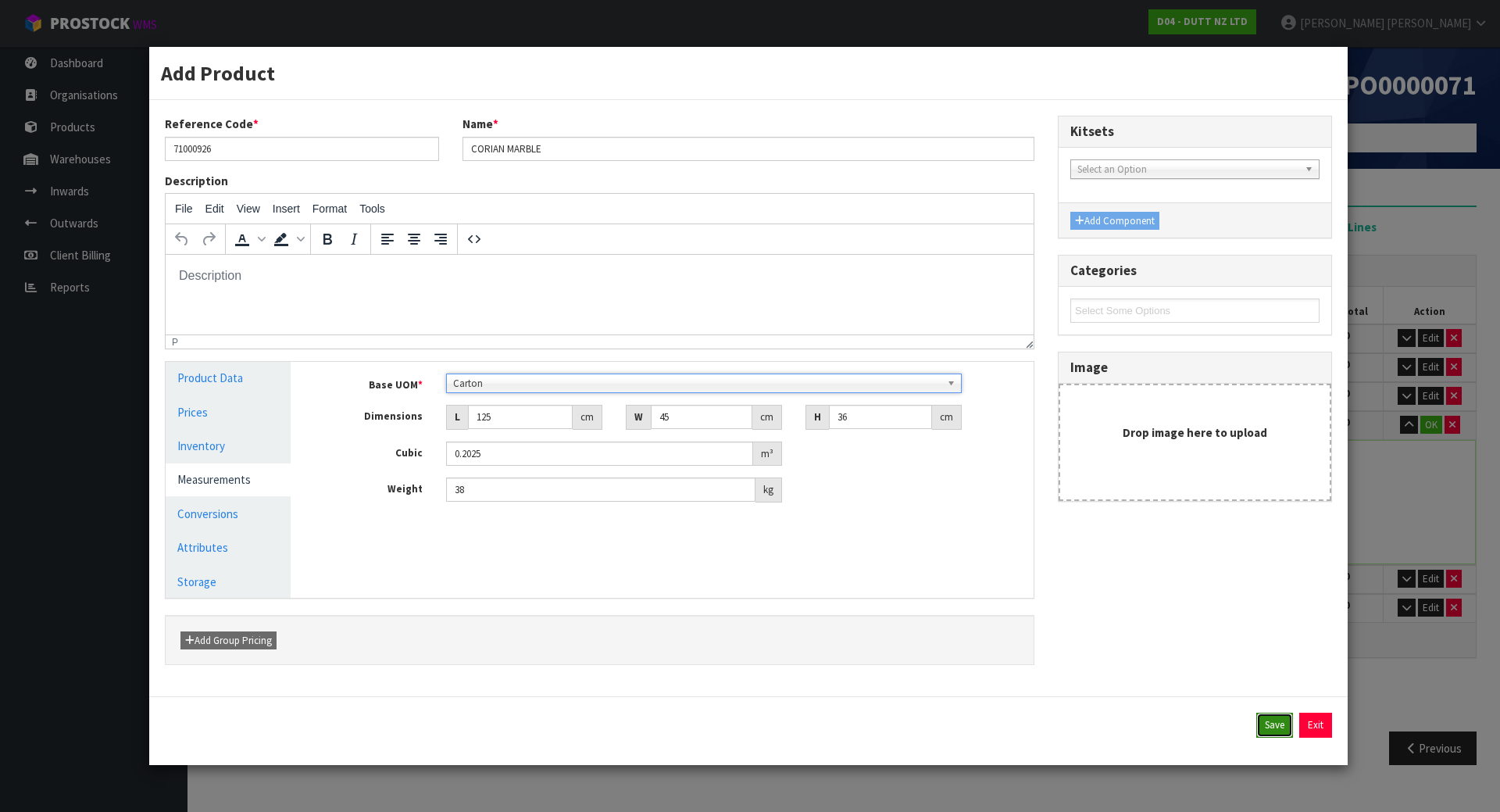
click at [1266, 717] on button "Save" at bounding box center [1274, 724] width 37 height 25
type input "1"
type input "1 CTN"
type input "125"
type input "45"
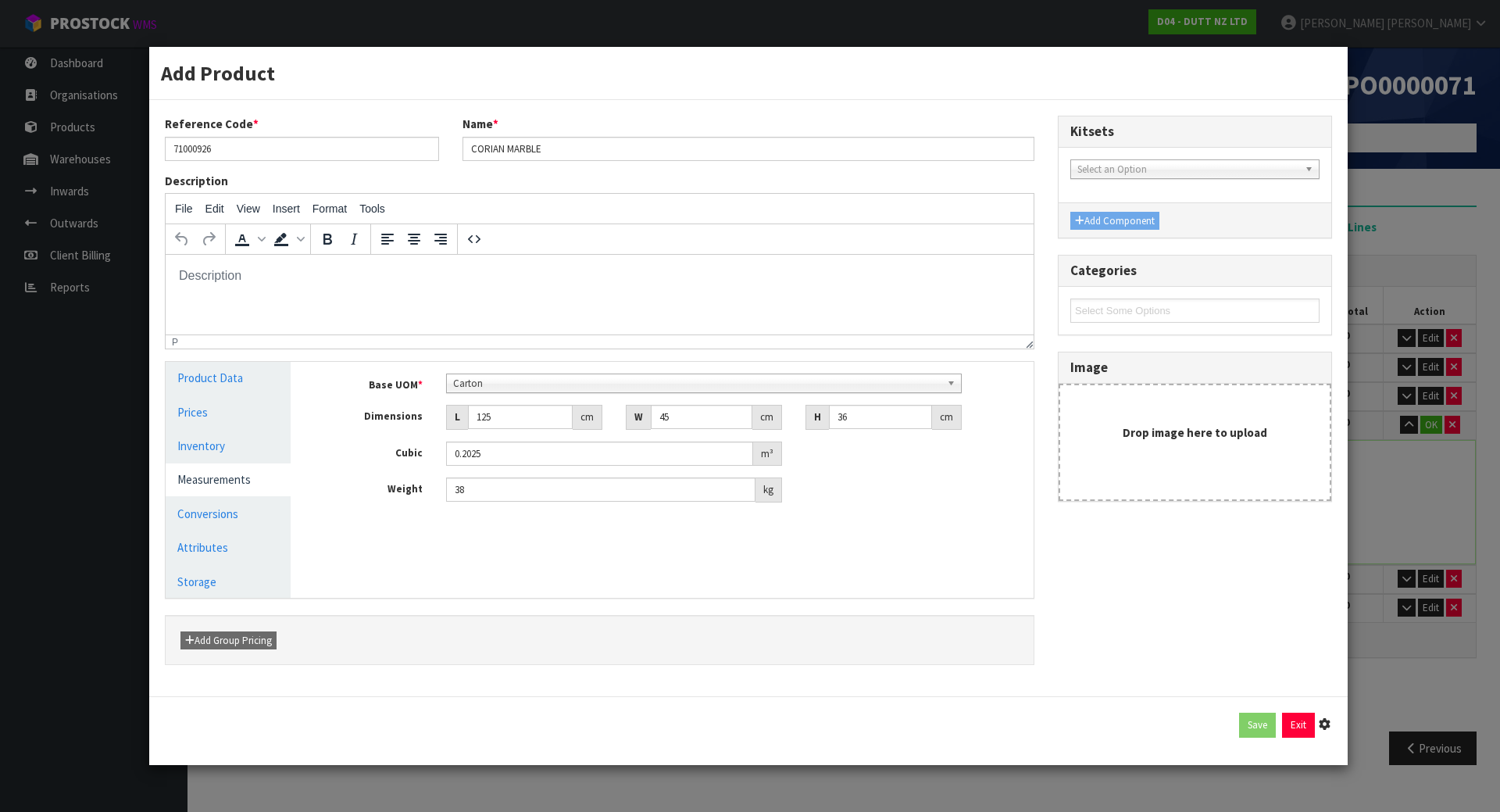
type input "36"
type input "0.2025"
type input "38"
type input "1 [MEDICAL_DATA] x CTN"
type input "1"
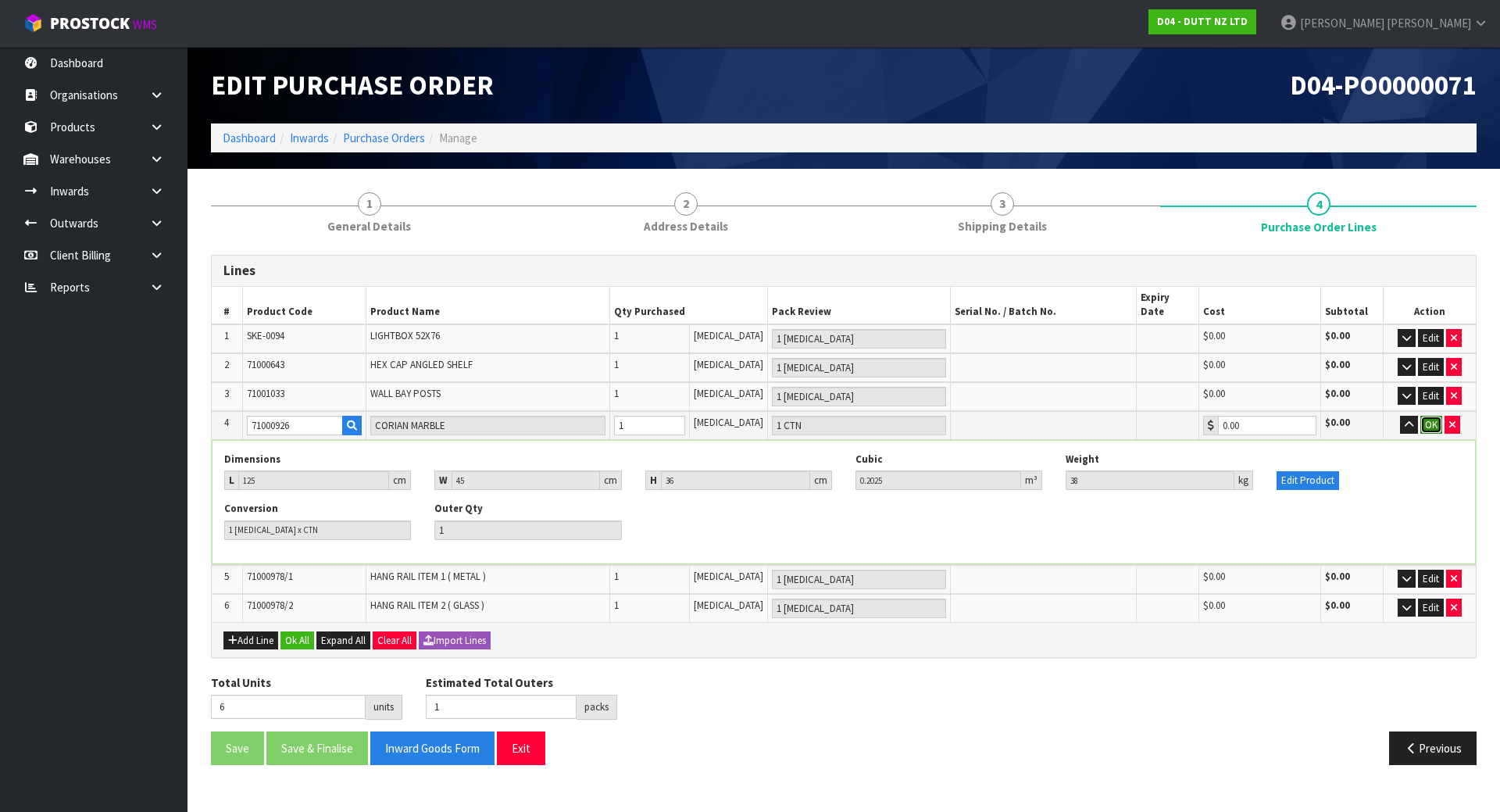
click at [1433, 415] on button "OK" at bounding box center [1432, 424] width 22 height 19
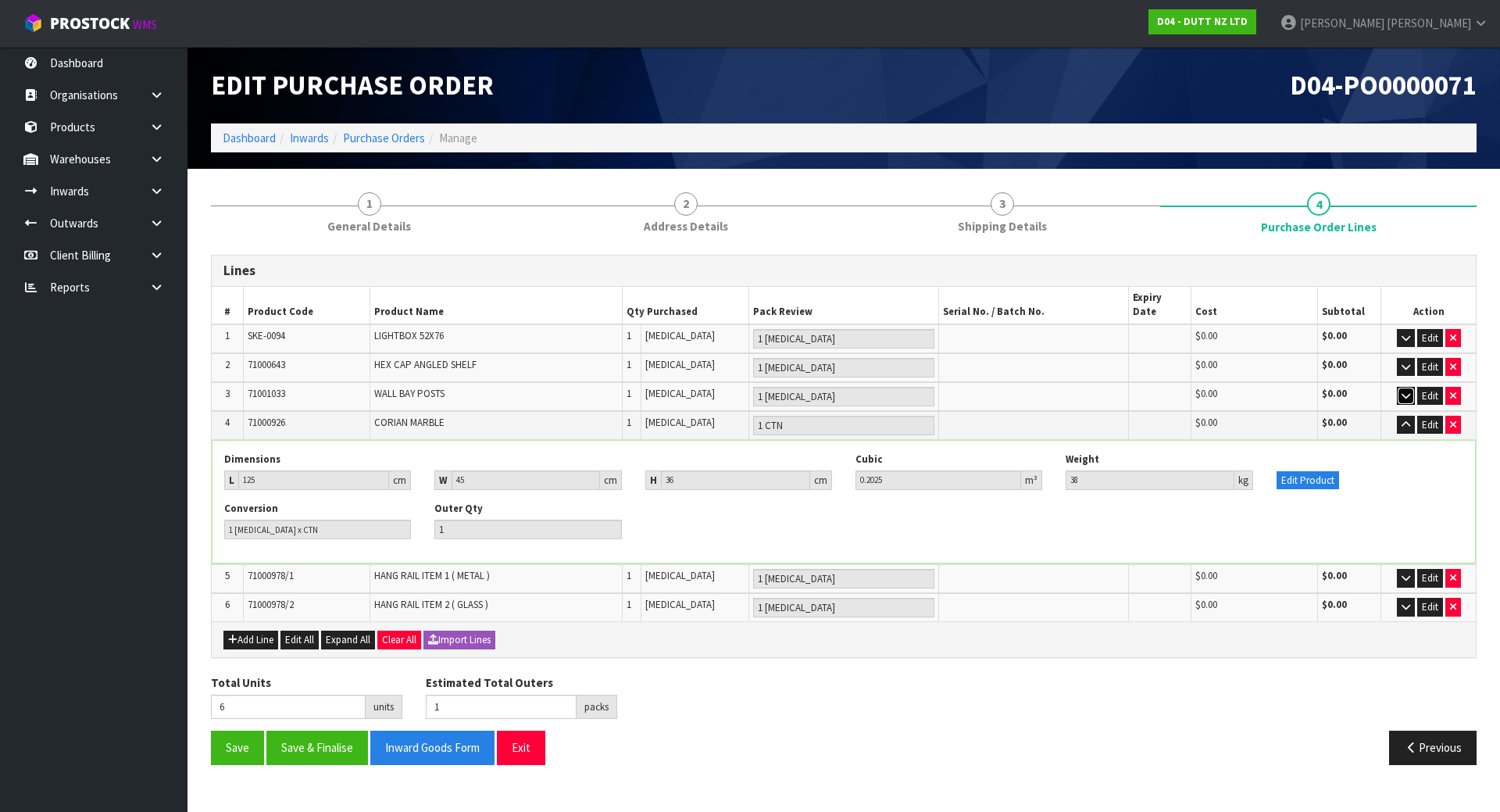
click at [1407, 391] on icon "button" at bounding box center [1406, 396] width 9 height 10
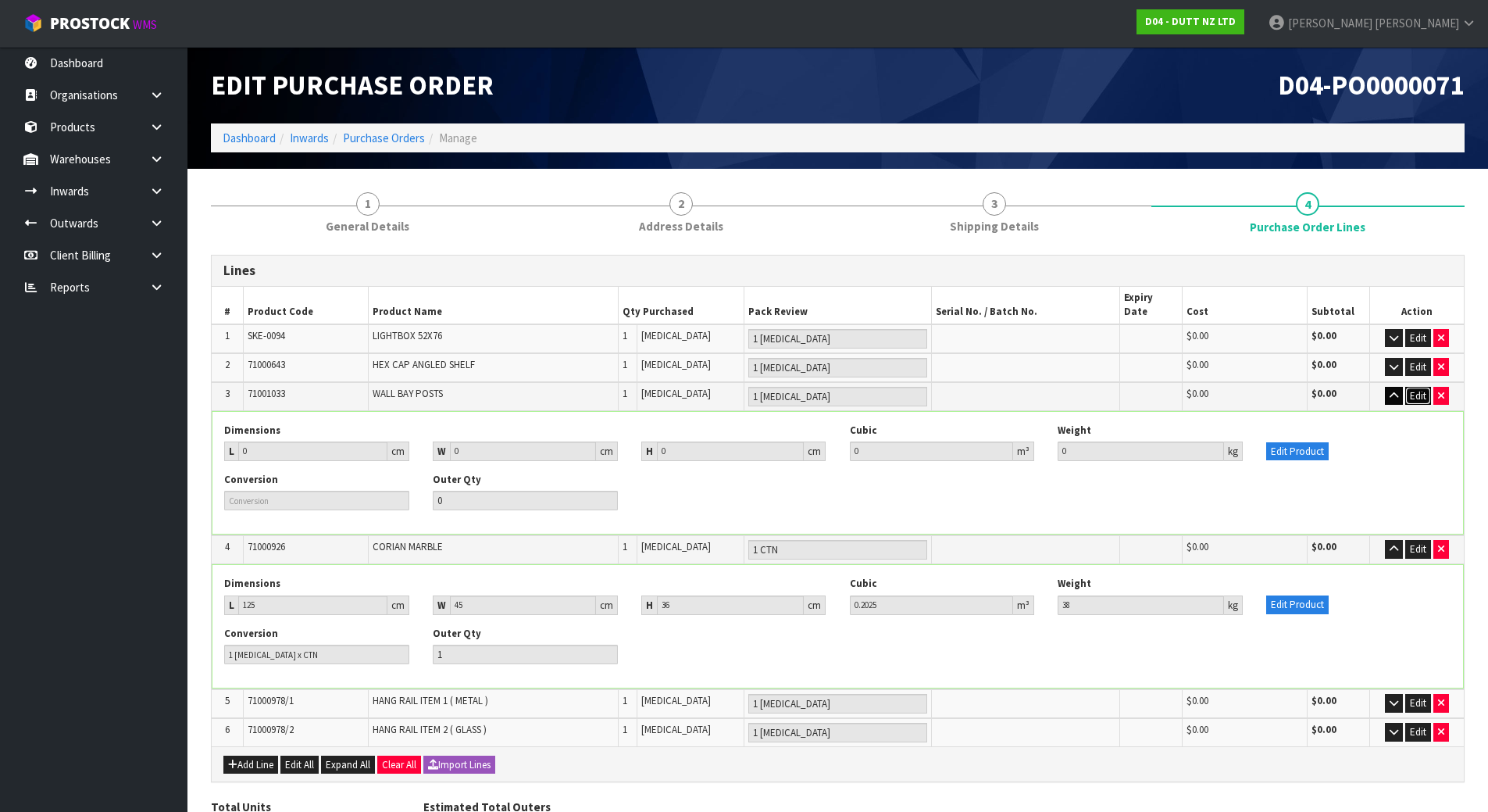
click at [1407, 387] on button "Edit" at bounding box center [1419, 396] width 26 height 19
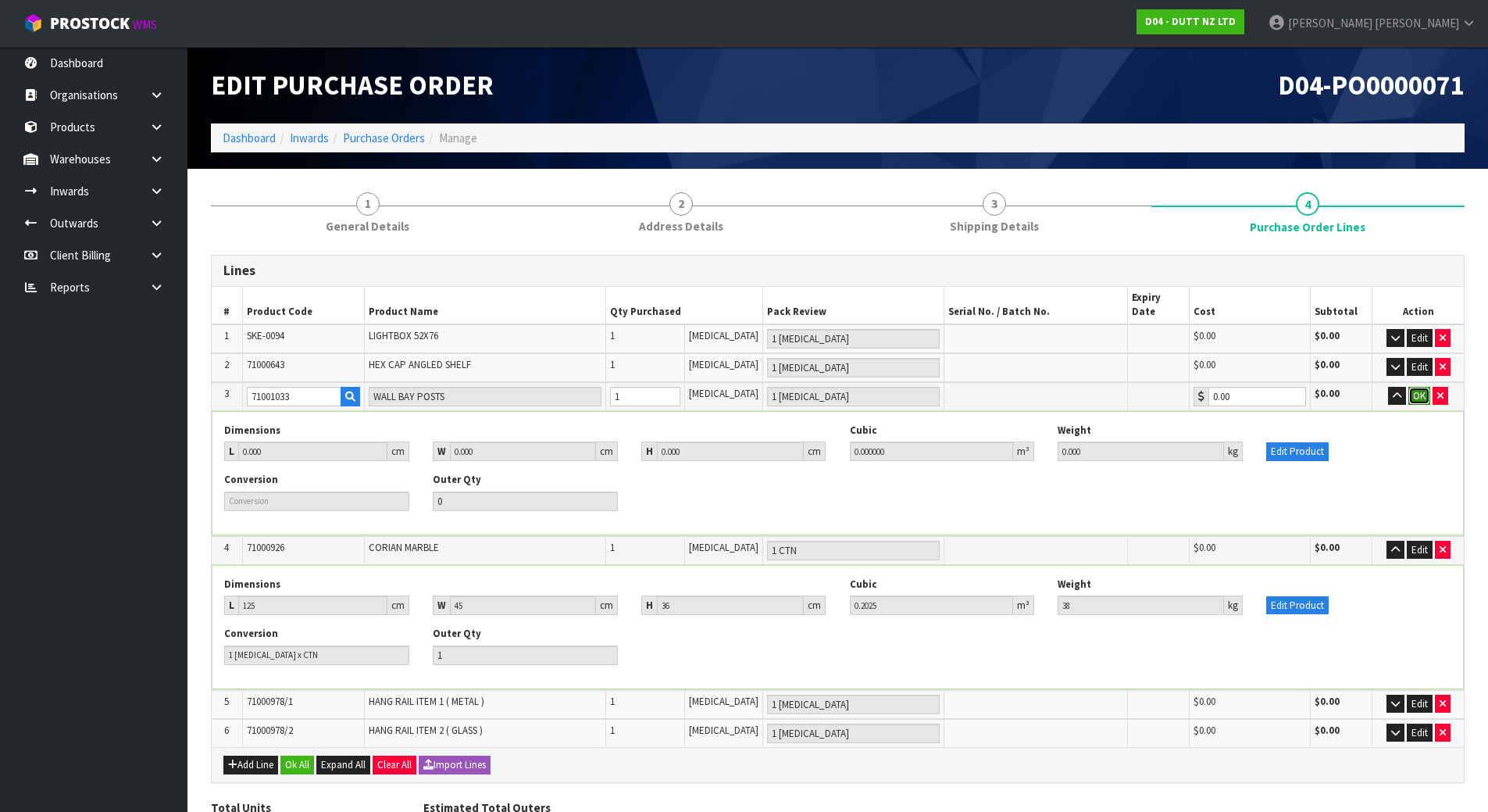
click at [1409, 387] on button "OK" at bounding box center [1420, 396] width 22 height 19
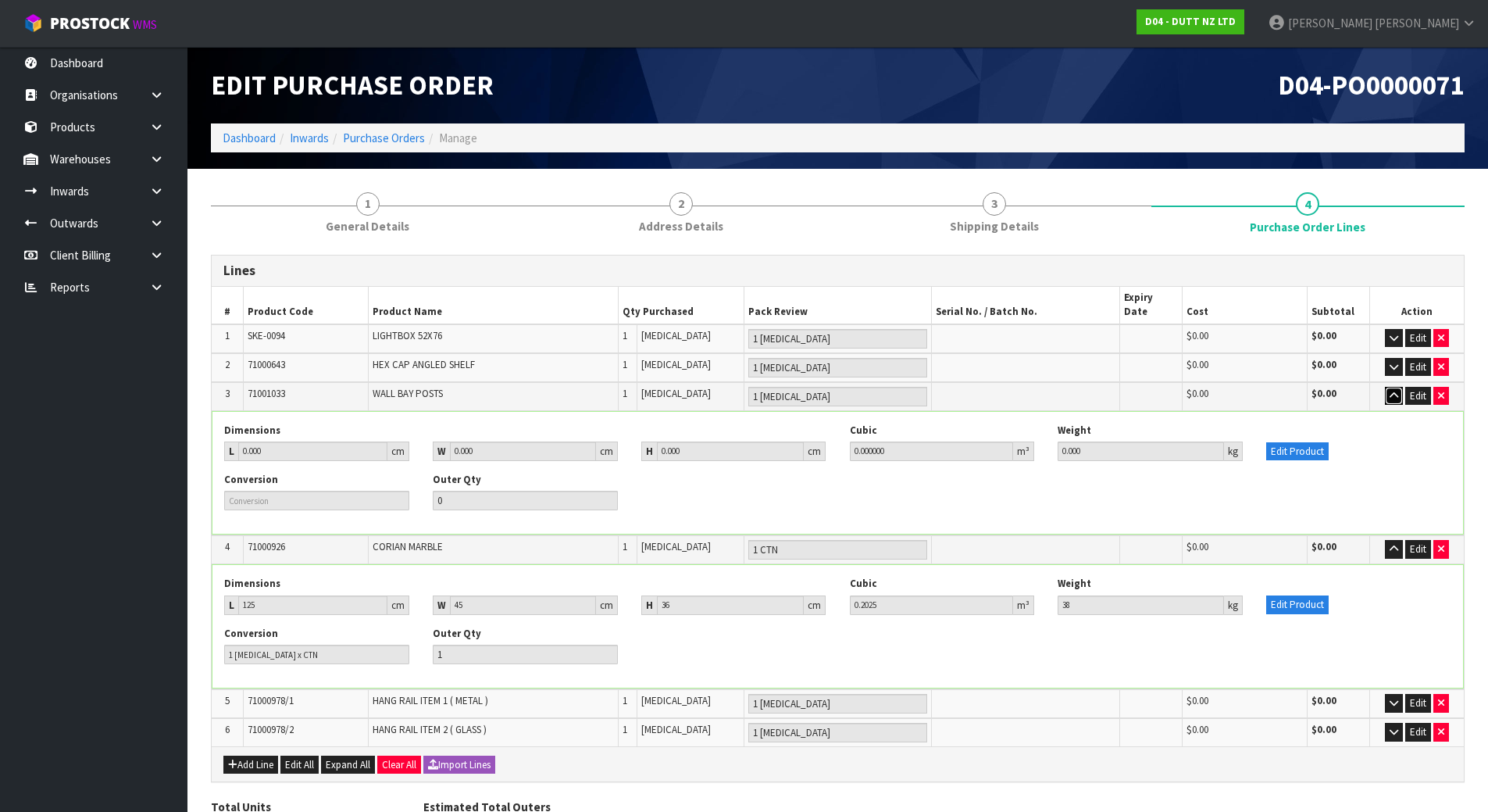
click at [1394, 391] on icon "button" at bounding box center [1394, 396] width 9 height 10
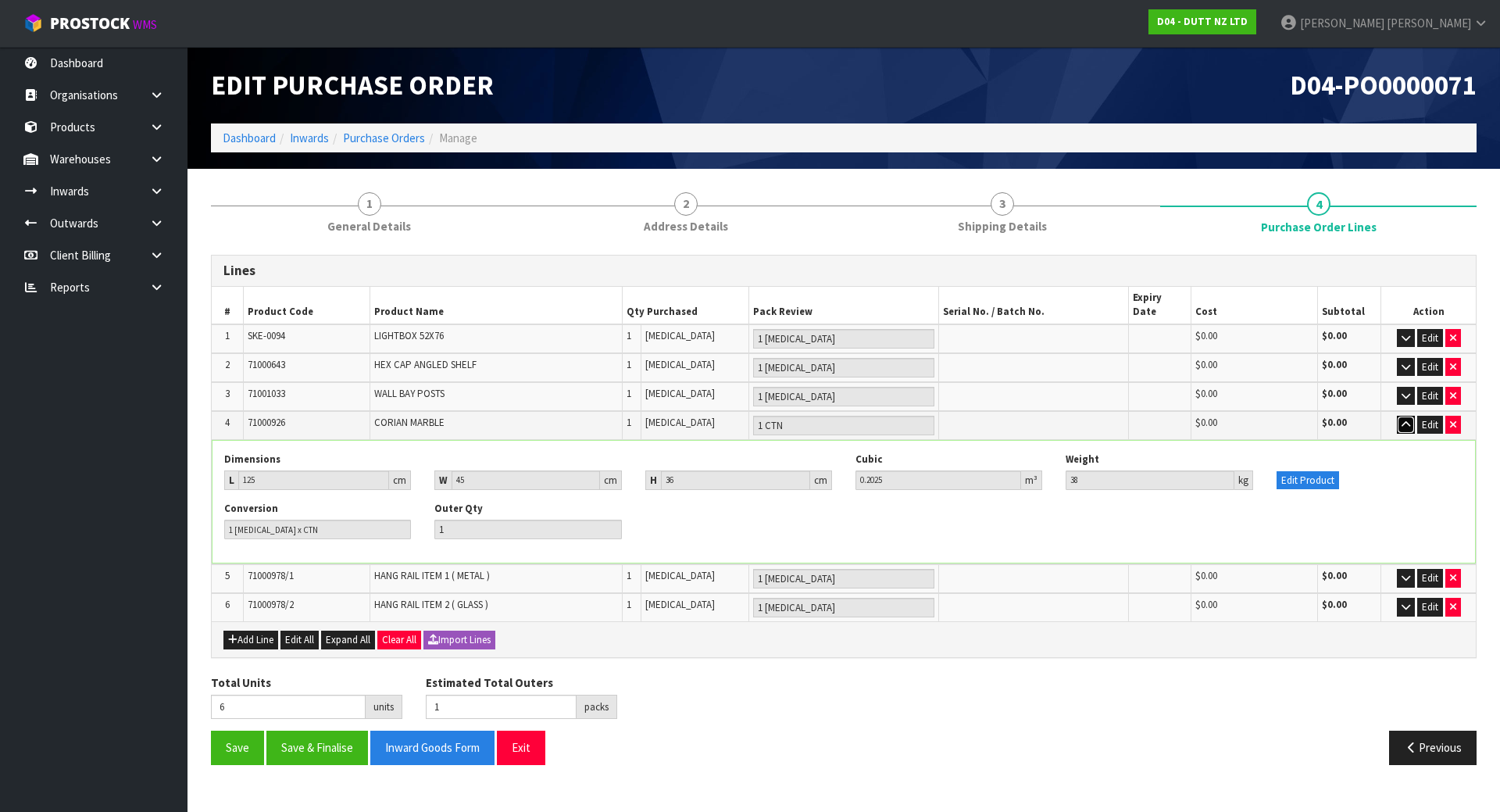
click at [1408, 415] on button "button" at bounding box center [1406, 424] width 18 height 19
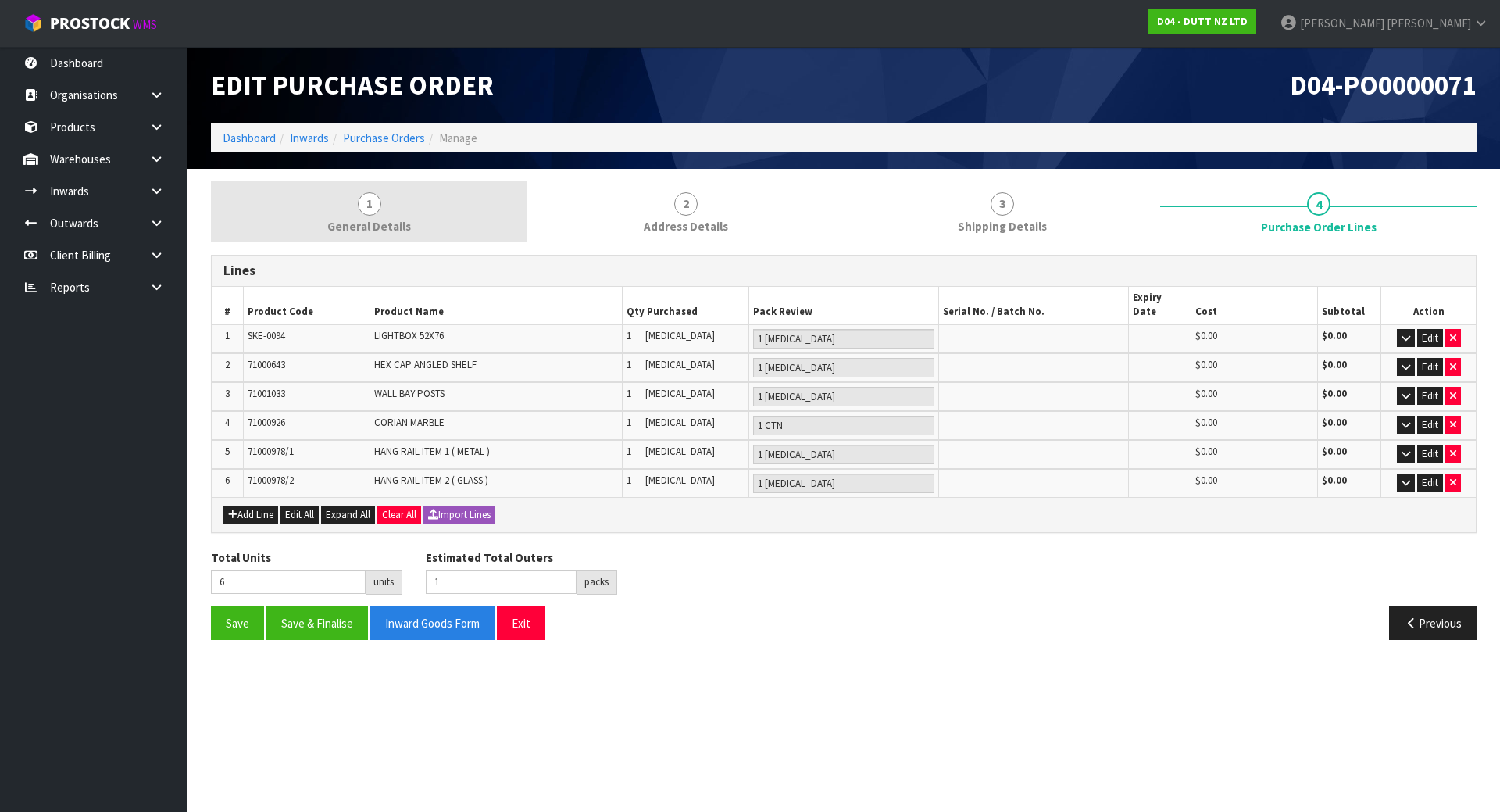
click at [436, 207] on link "1 General Details" at bounding box center [369, 211] width 317 height 61
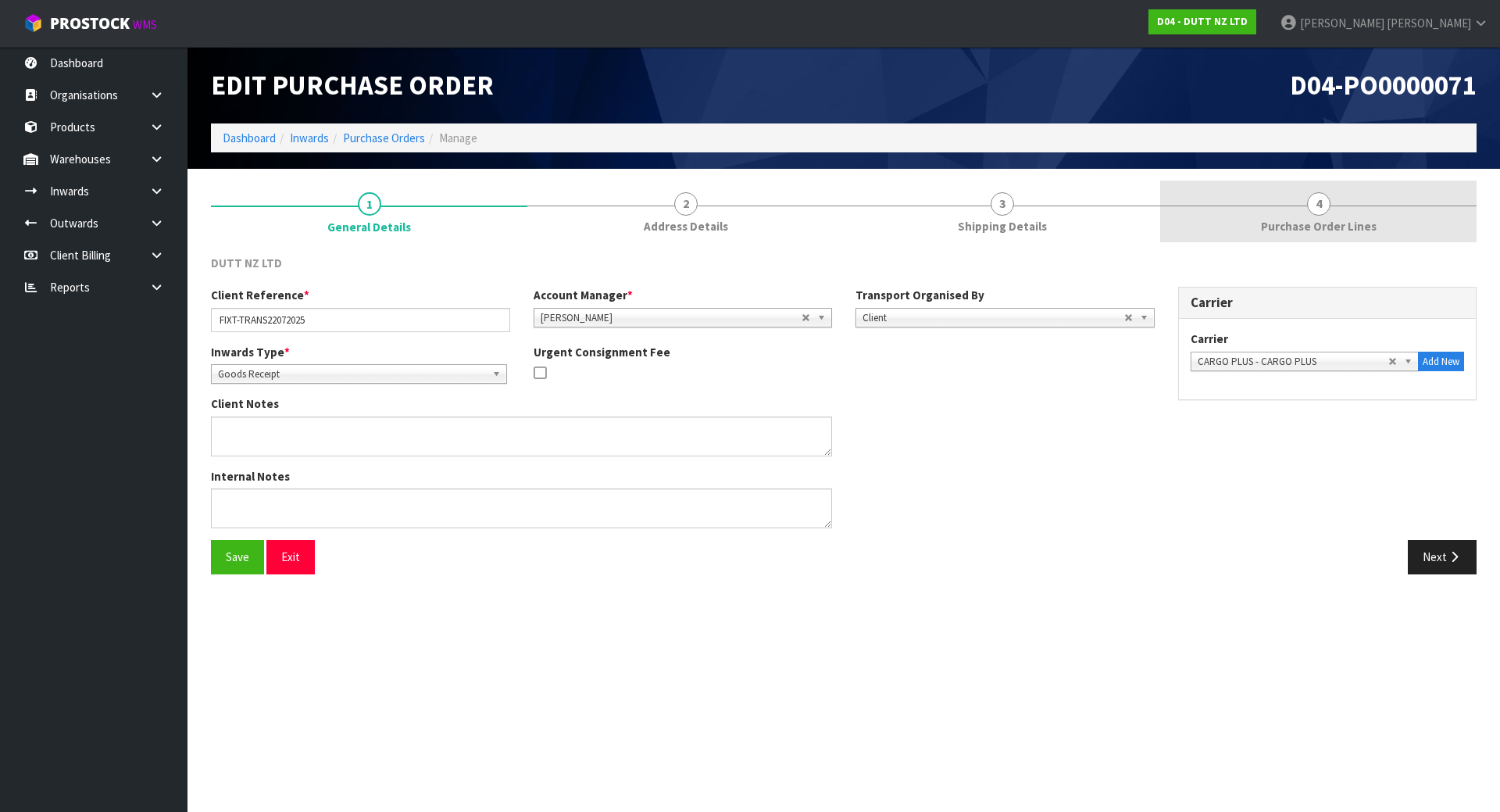
click at [1295, 213] on link "4 Purchase Order Lines" at bounding box center [1319, 211] width 317 height 61
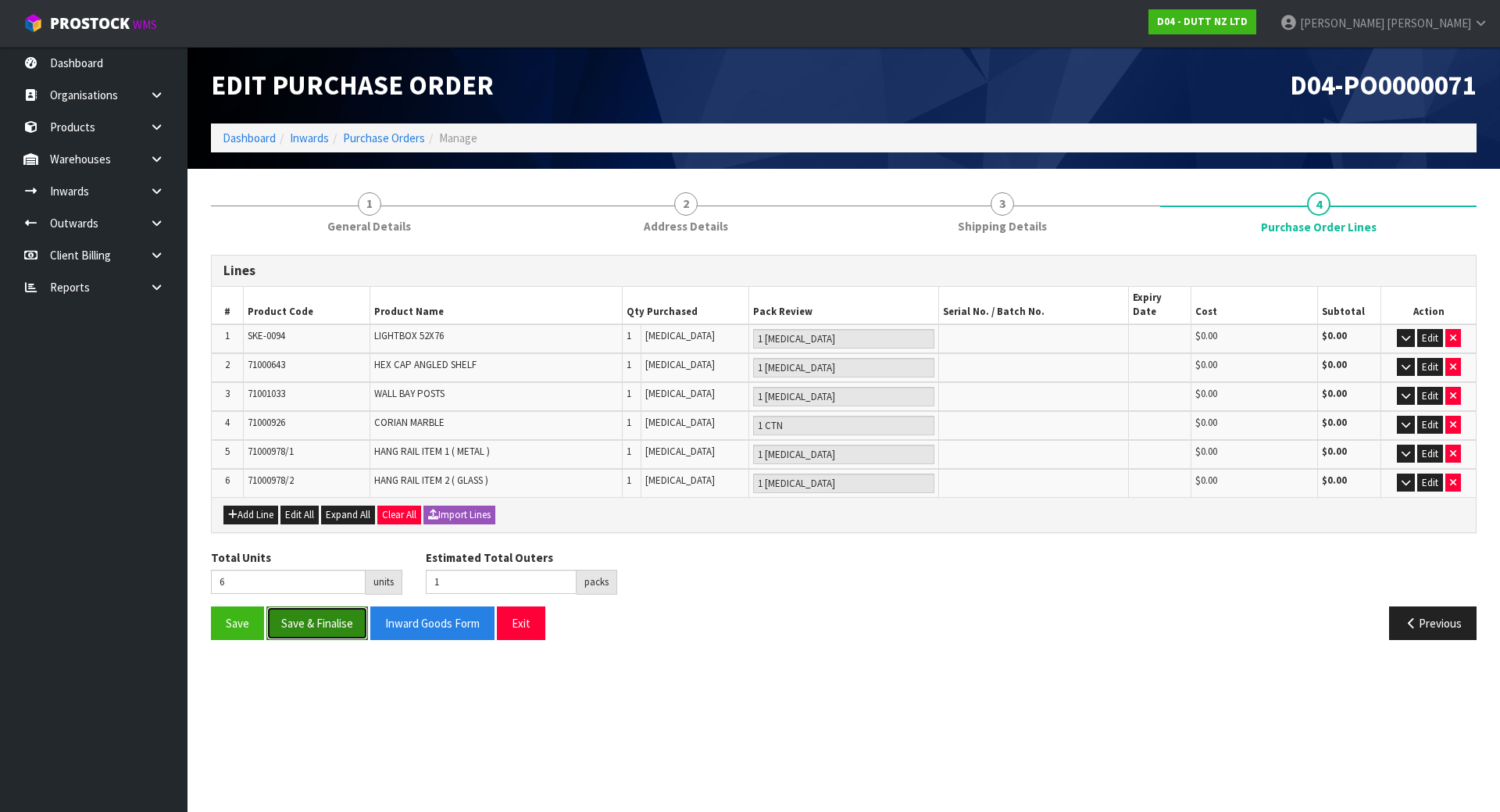
click at [340, 606] on button "Save & Finalise" at bounding box center [317, 623] width 102 height 34
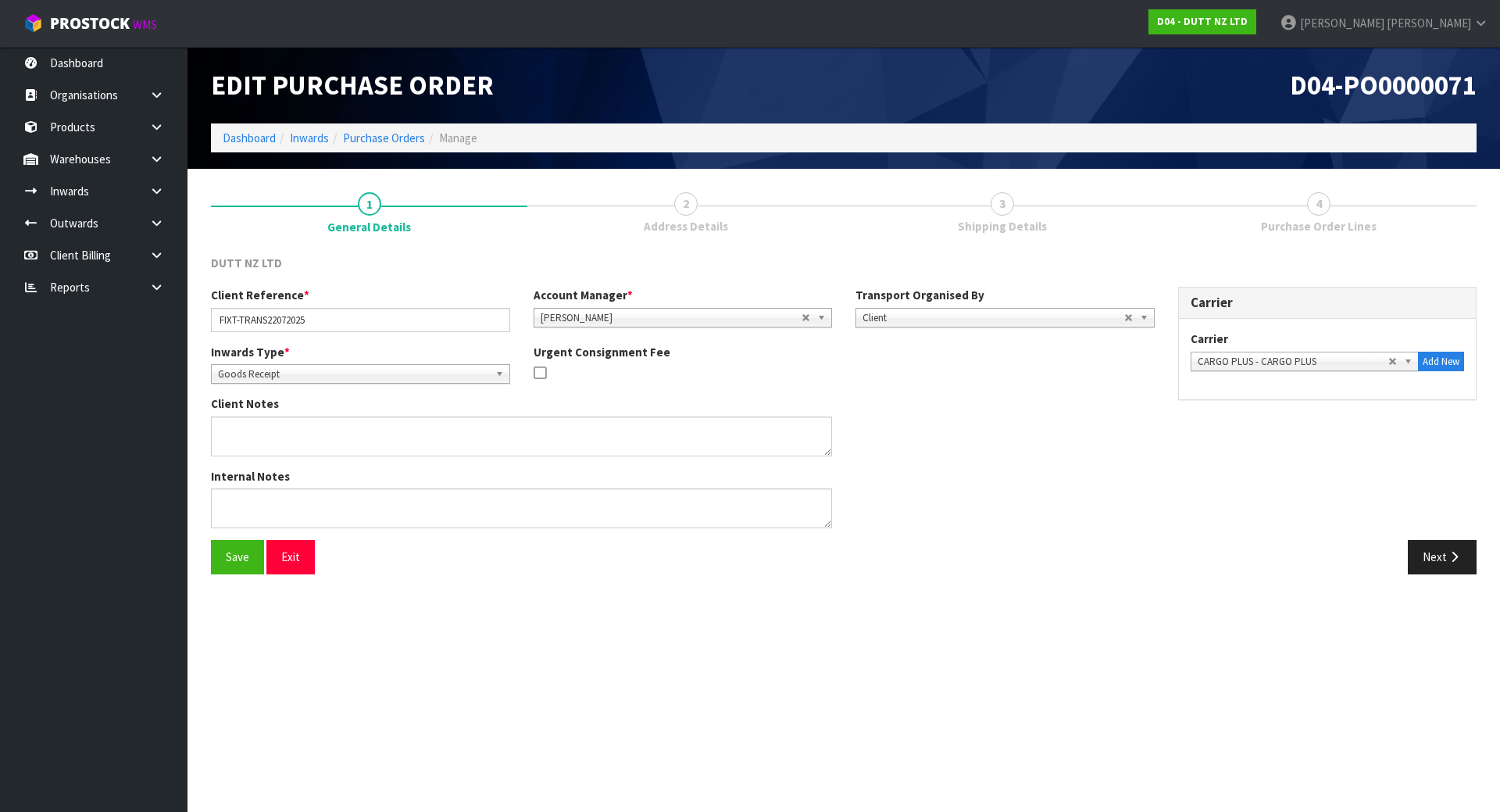
click at [1014, 220] on span "Shipping Details" at bounding box center [1002, 226] width 89 height 17
click at [1432, 555] on button "Next" at bounding box center [1442, 557] width 68 height 34
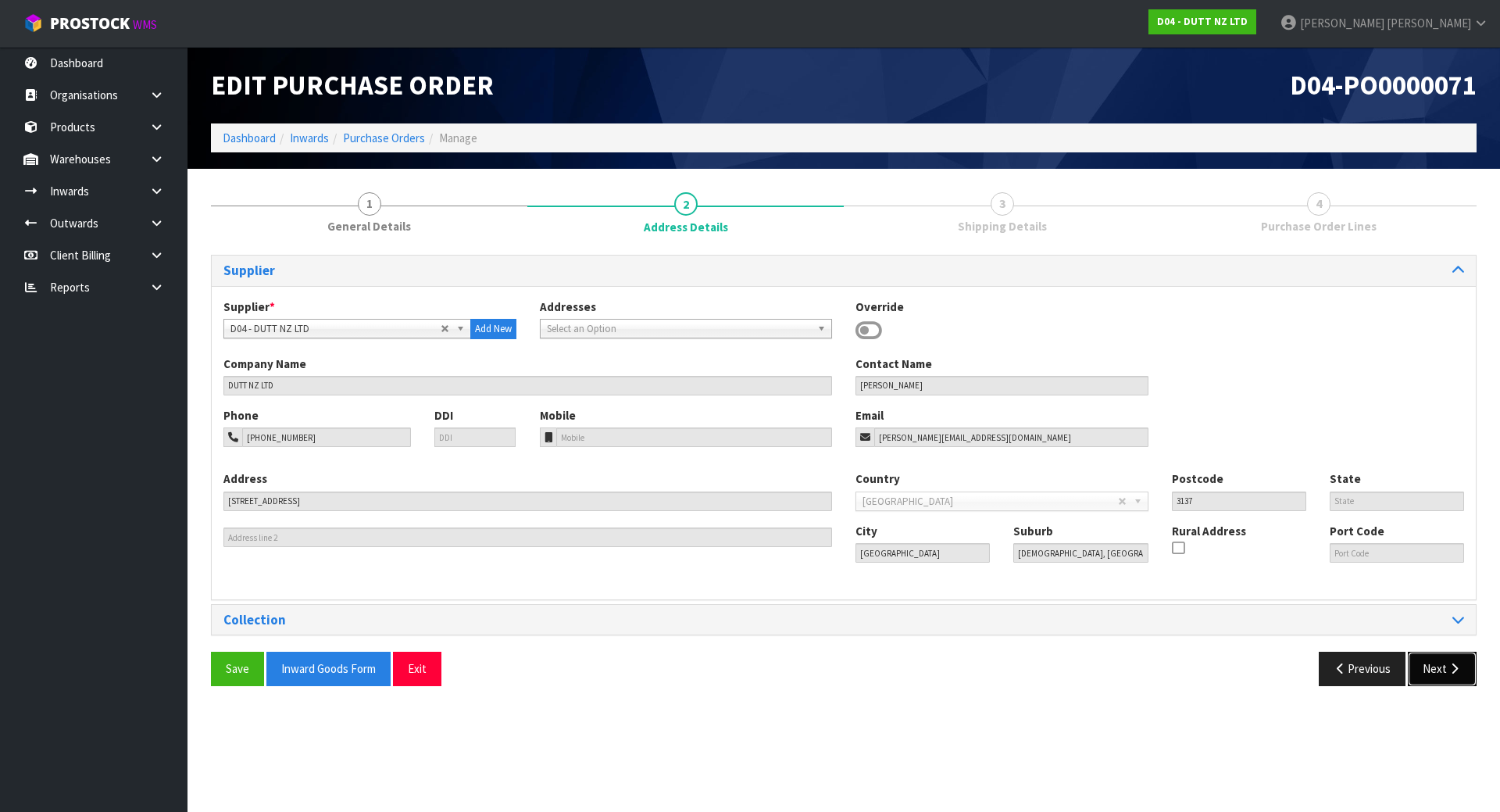
click at [1433, 677] on button "Next" at bounding box center [1442, 669] width 68 height 34
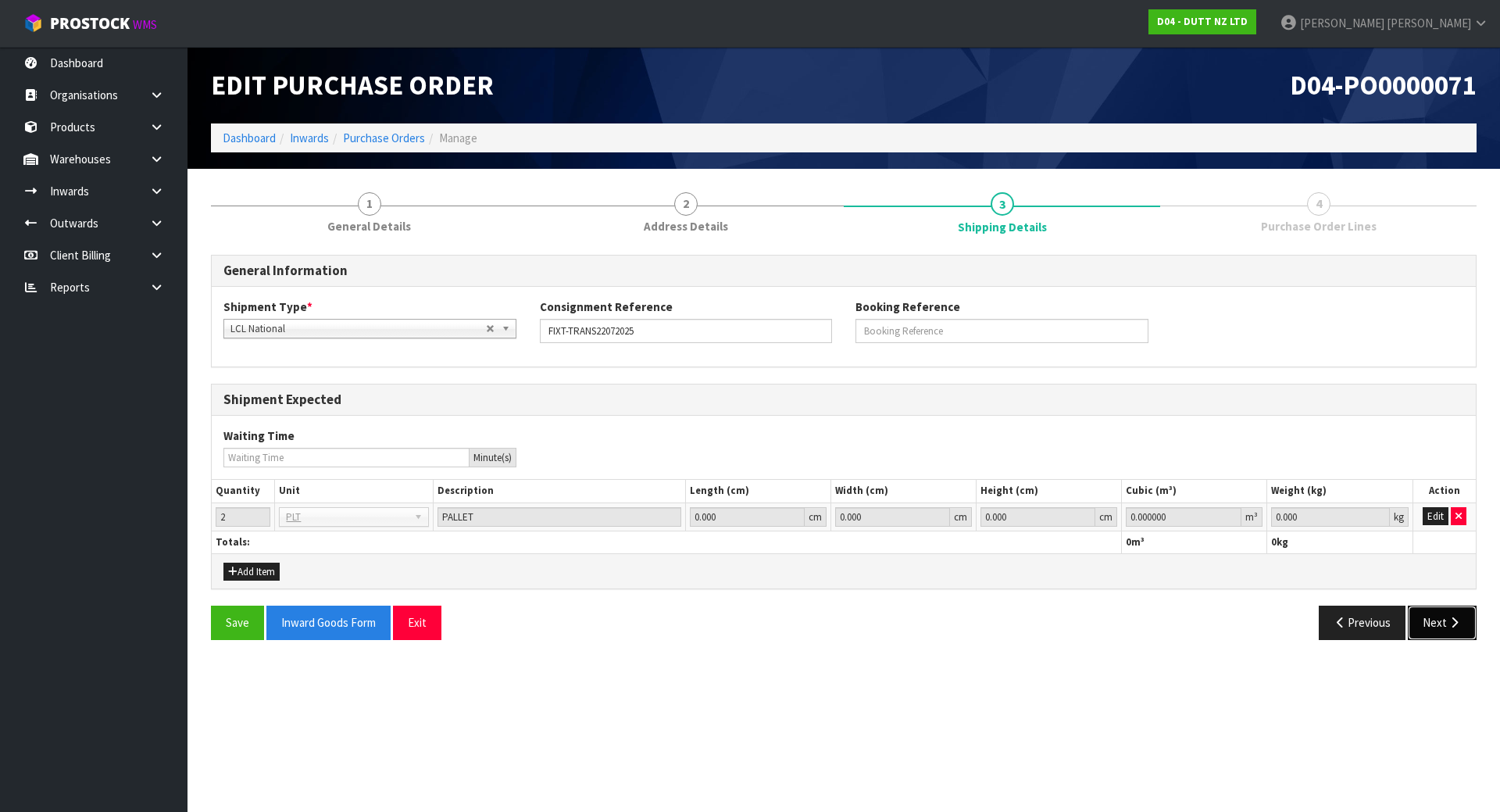
click at [1444, 623] on button "Next" at bounding box center [1442, 622] width 68 height 34
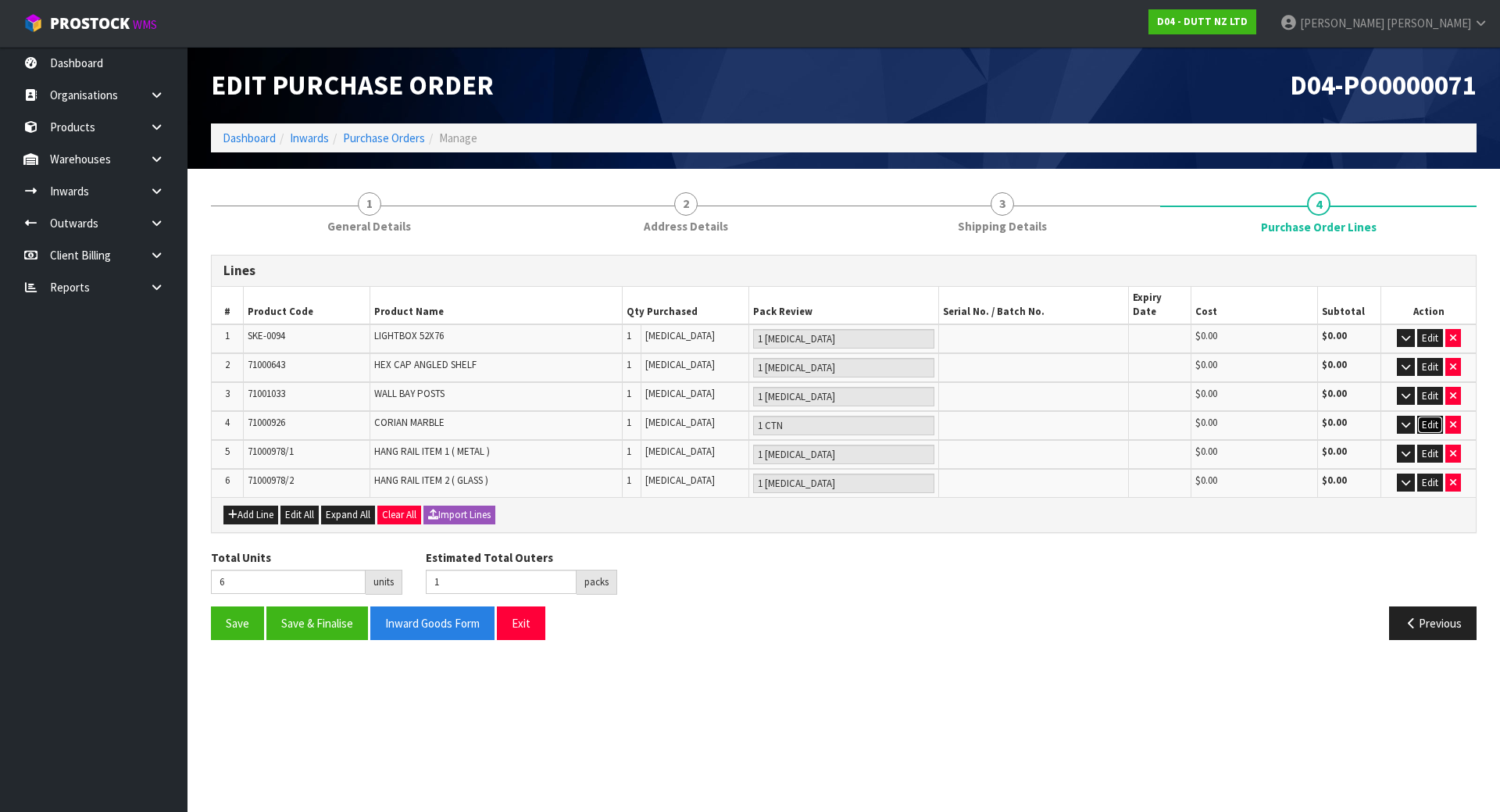
click at [1436, 415] on button "Edit" at bounding box center [1431, 424] width 26 height 19
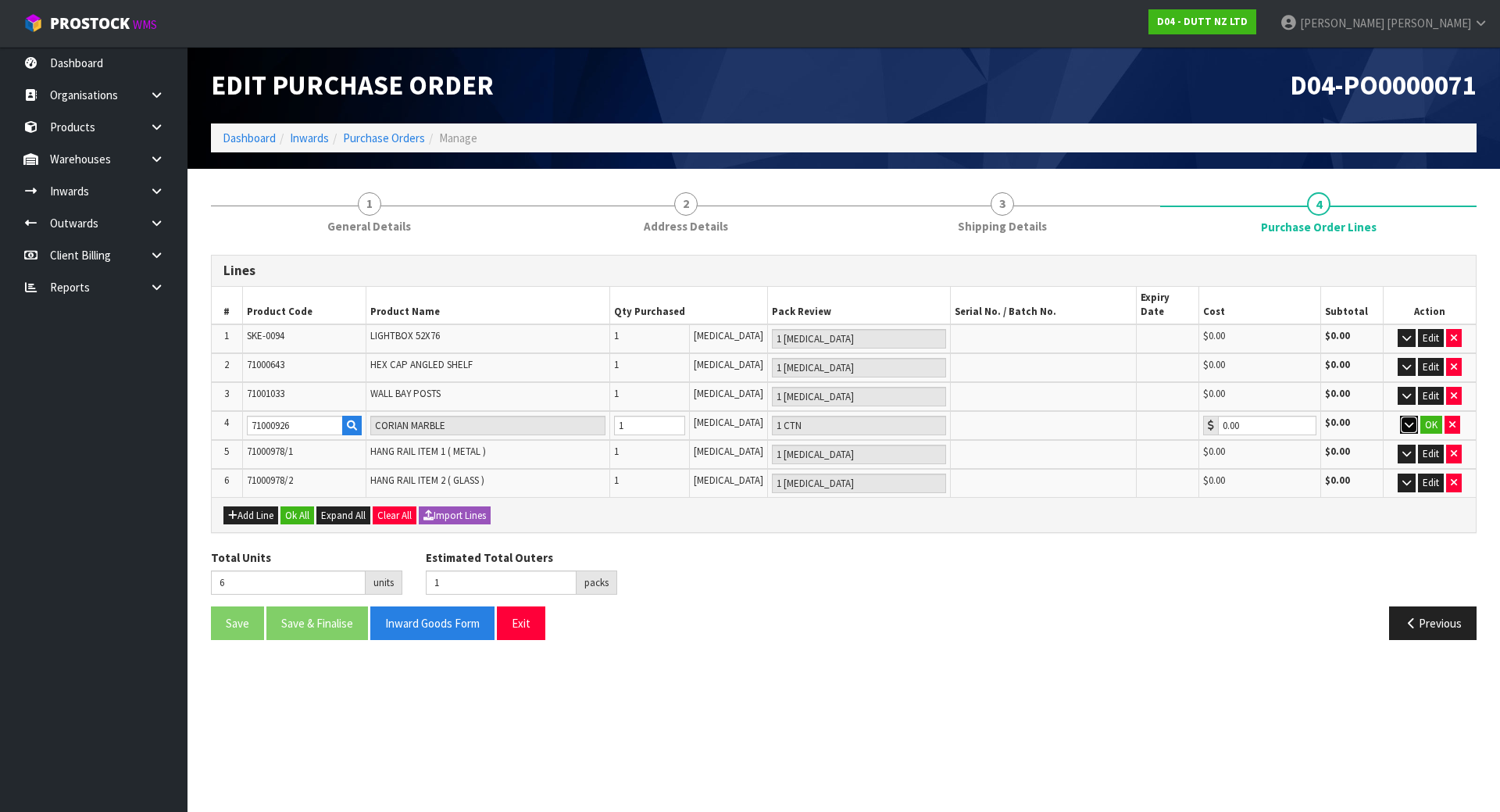
click at [1401, 415] on button "button" at bounding box center [1409, 424] width 18 height 19
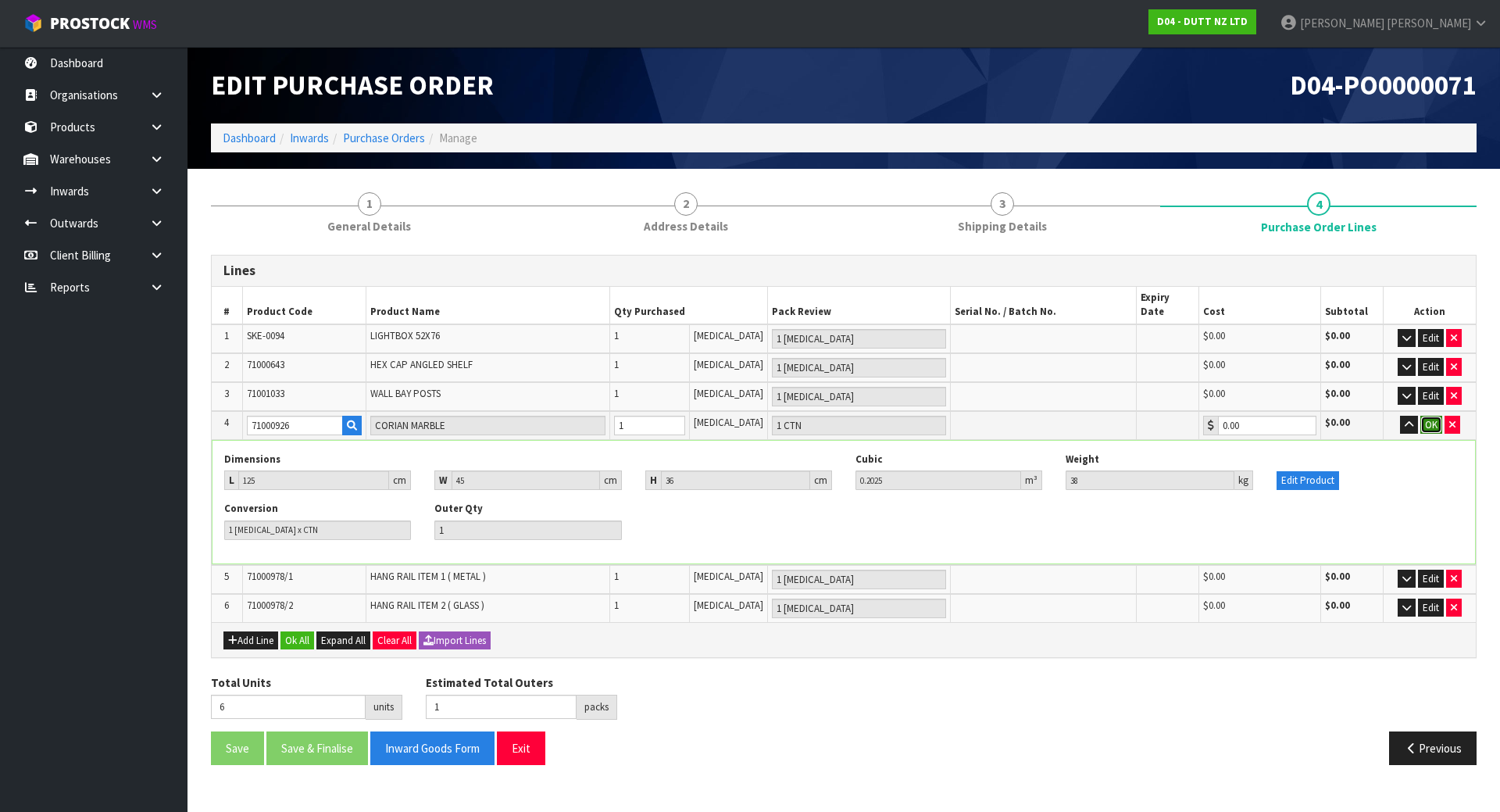
click at [1427, 415] on button "OK" at bounding box center [1432, 424] width 22 height 19
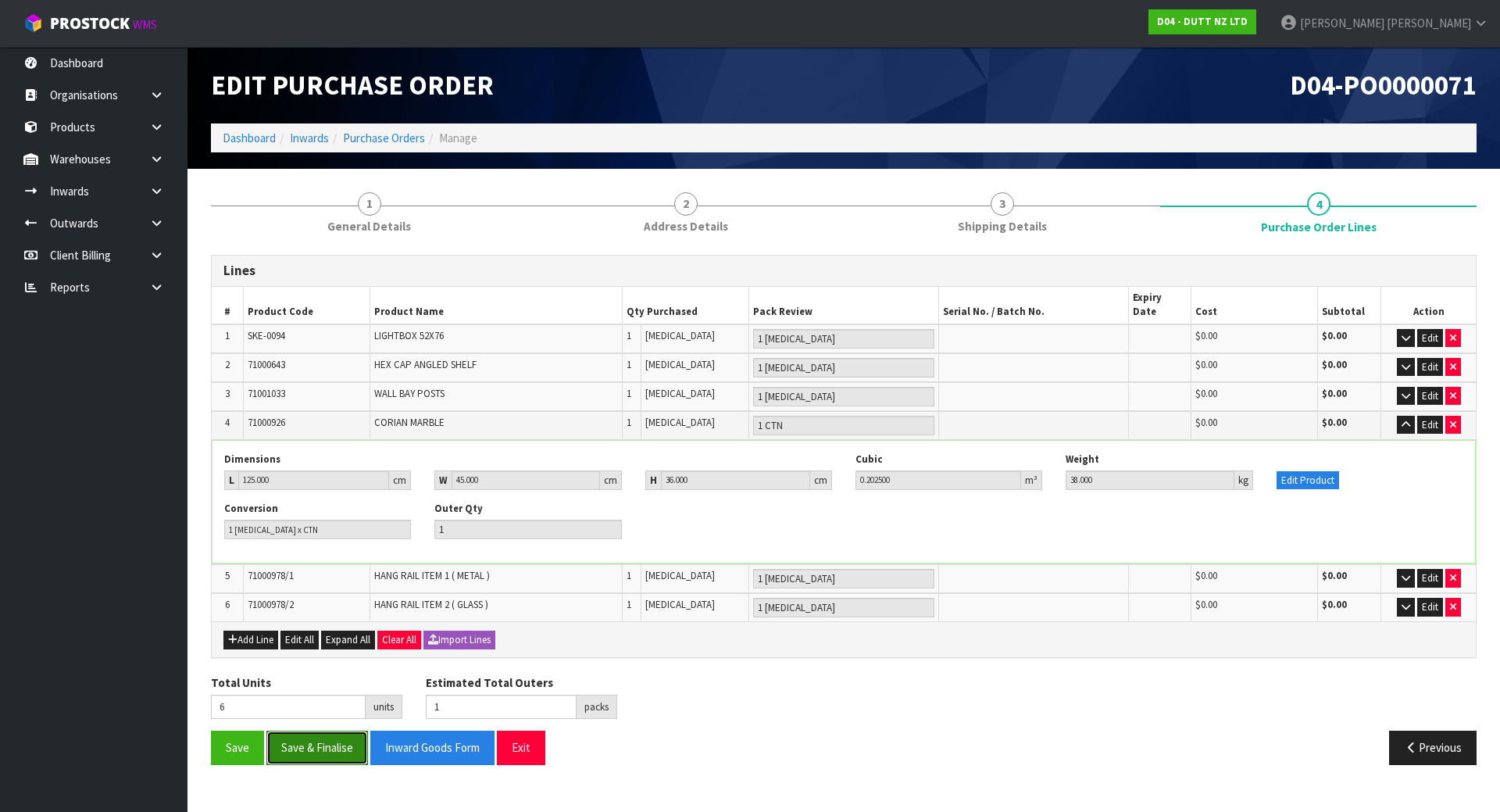
click at [332, 730] on button "Save & Finalise" at bounding box center [317, 747] width 102 height 34
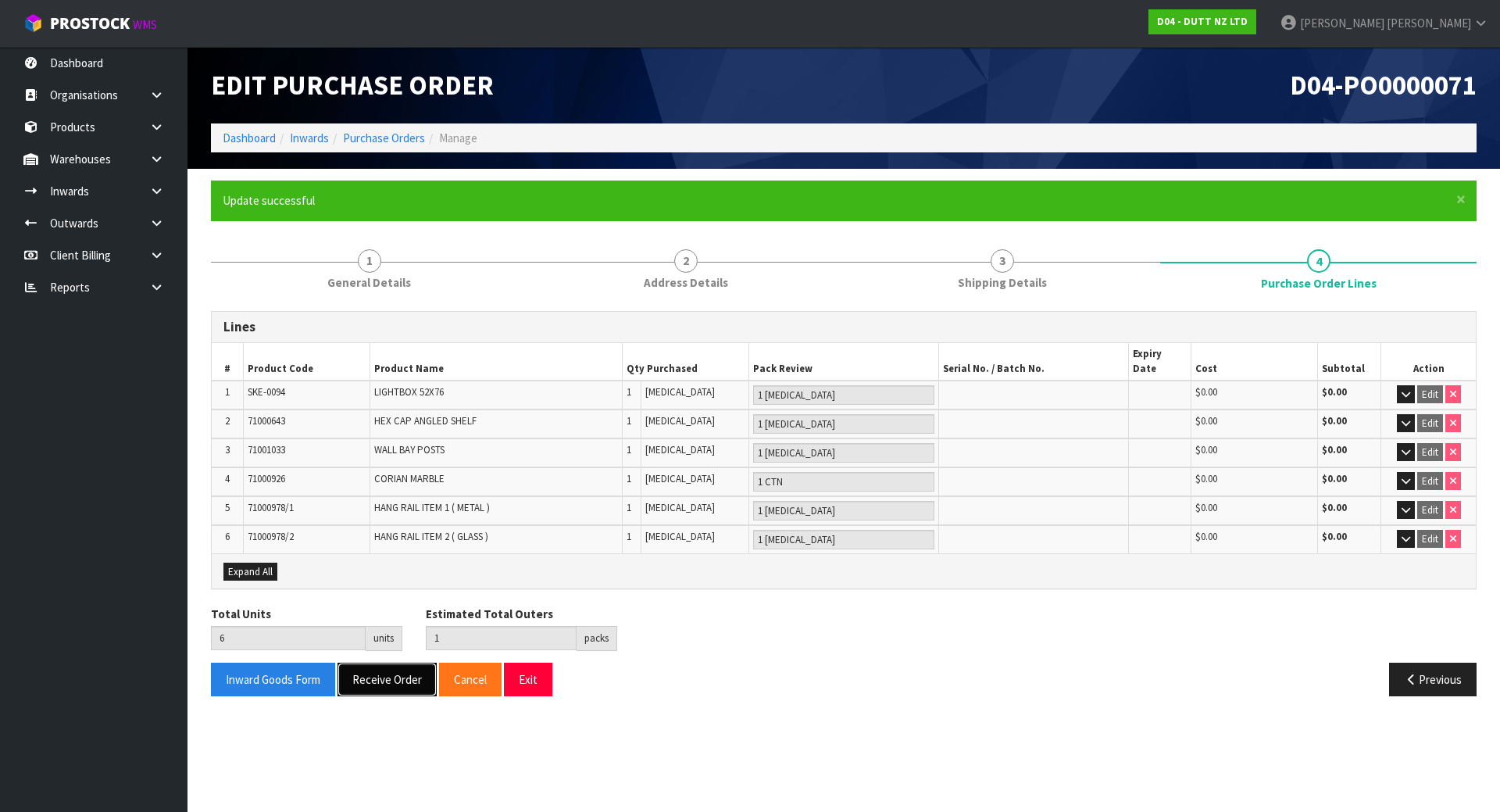
click at [397, 663] on button "Receive Order" at bounding box center [387, 679] width 99 height 34
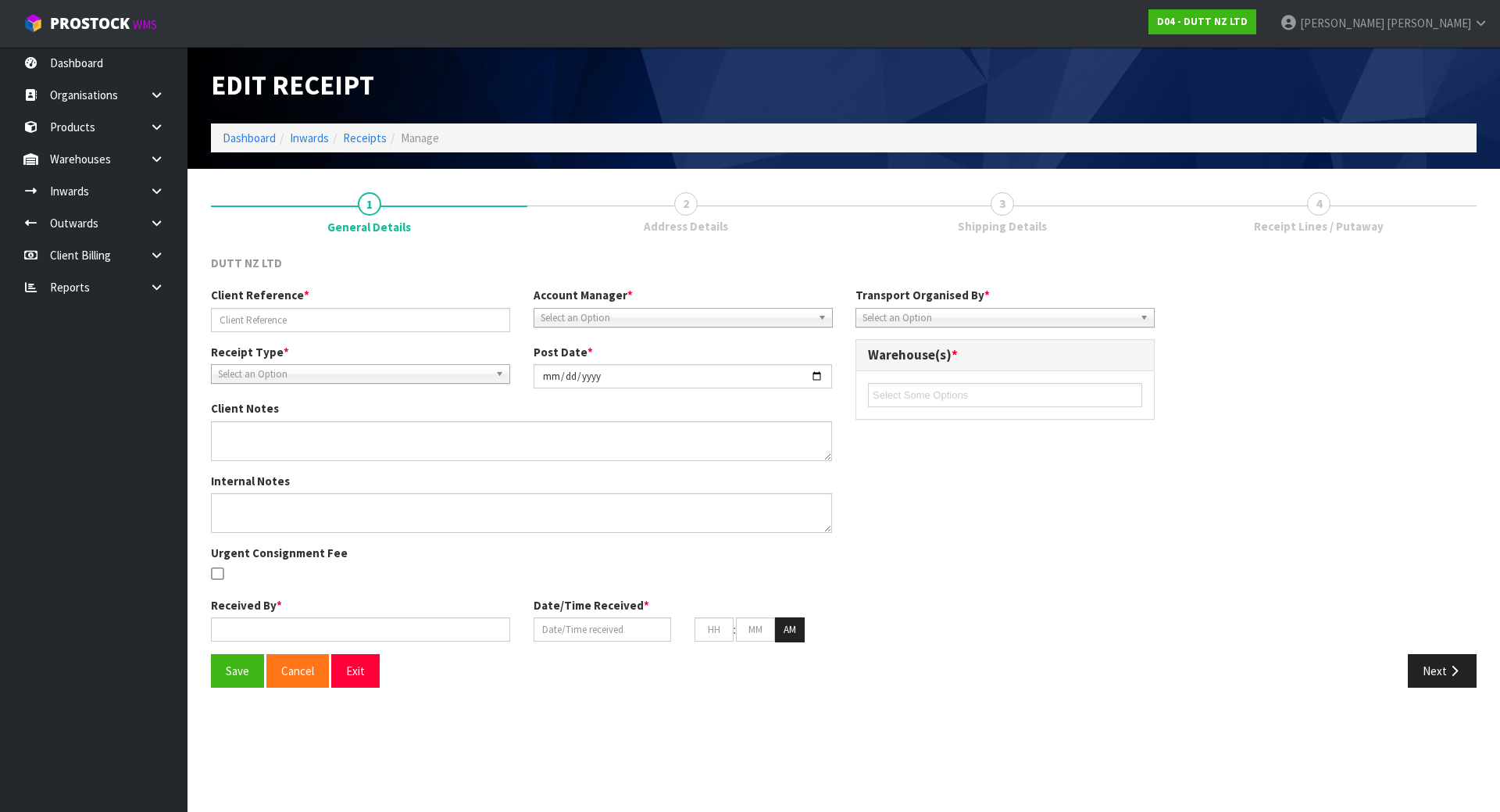
type input "FIXT-TRANS22072025"
type input "[DATE]"
type input "[PERSON_NAME]"
type input "[DATE]"
type input "11"
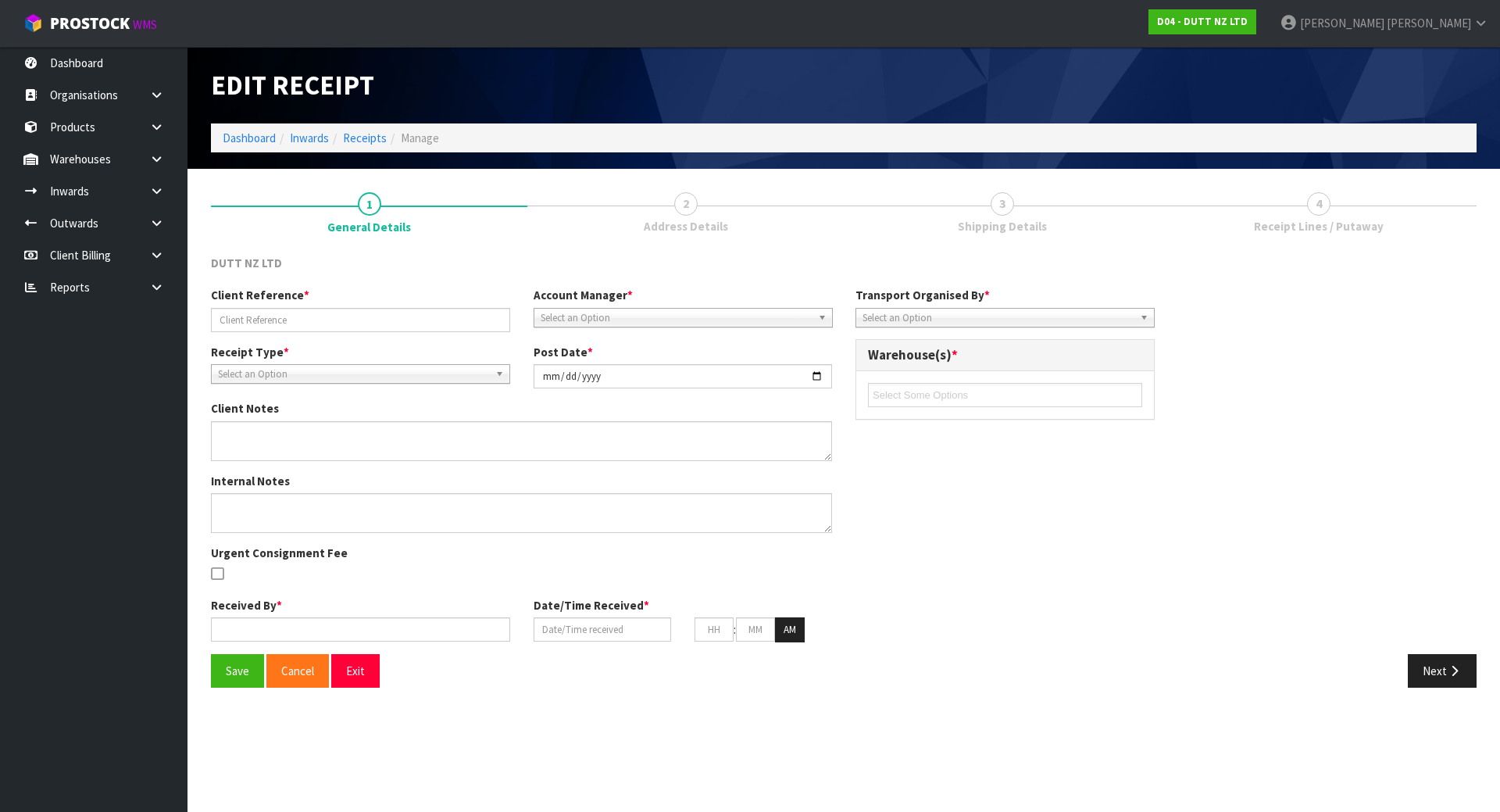
type input "55"
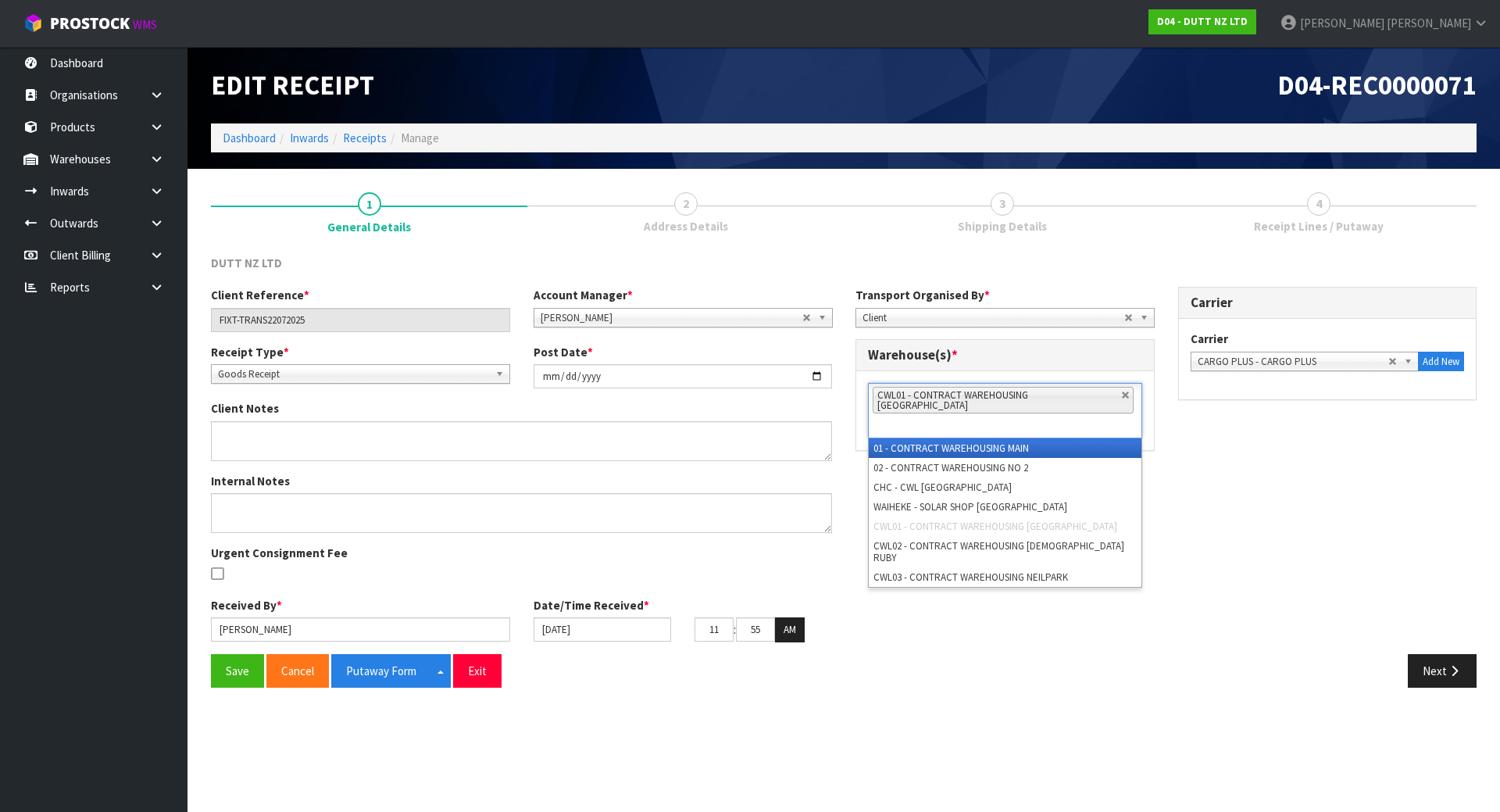
click at [1090, 402] on li "CWL01 - CONTRACT WAREHOUSING [GEOGRAPHIC_DATA]" at bounding box center [1003, 400] width 261 height 27
click at [1121, 399] on link at bounding box center [1125, 395] width 9 height 9
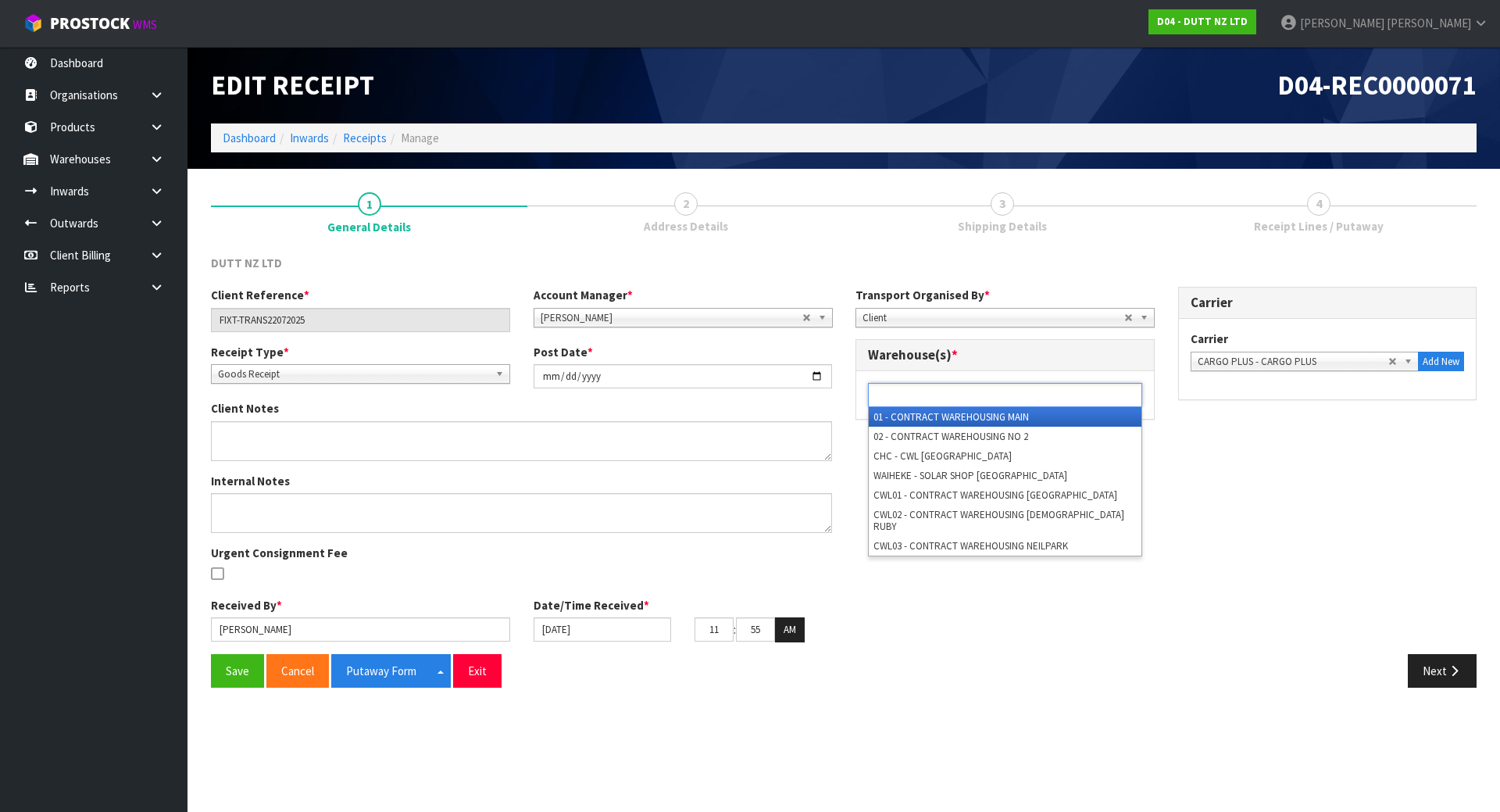
click at [1086, 400] on ul at bounding box center [1004, 395] width 274 height 24
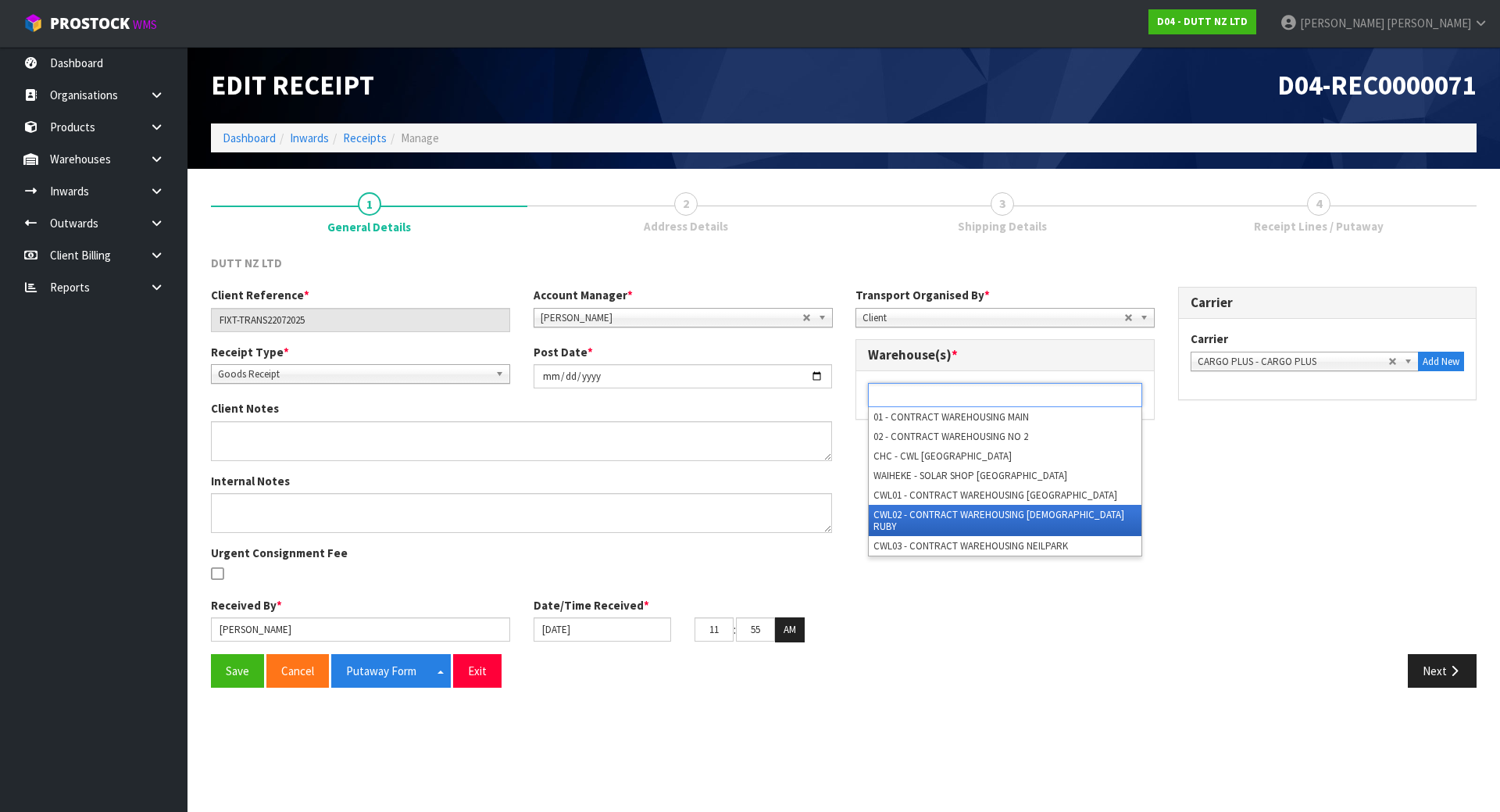
drag, startPoint x: 1026, startPoint y: 507, endPoint x: 968, endPoint y: 523, distance: 60.2
click at [1025, 508] on li "CWL02 - CONTRACT WAREHOUSING [DEMOGRAPHIC_DATA] RUBY" at bounding box center [1005, 520] width 273 height 32
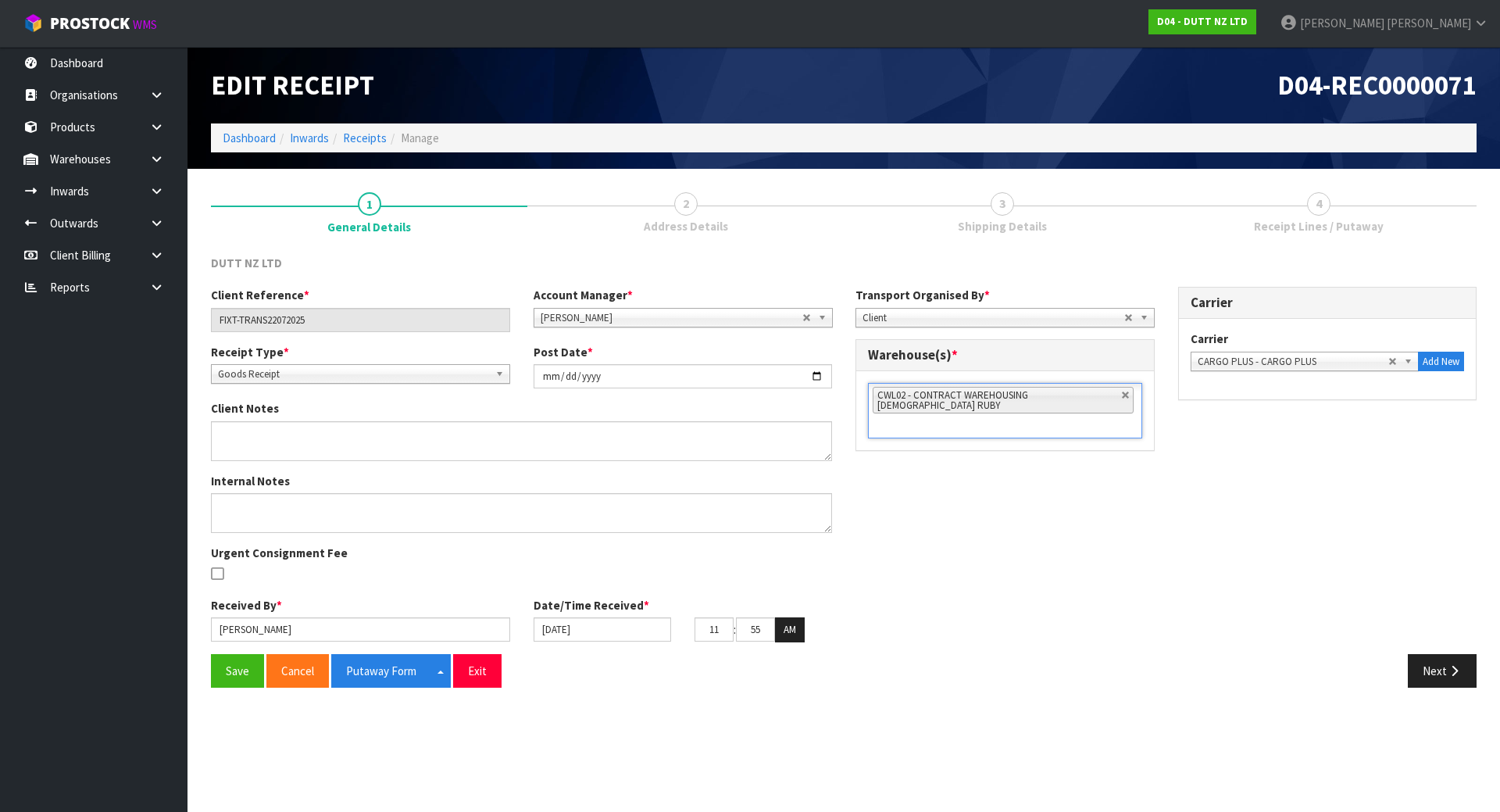
click at [872, 549] on div "Client Reference * FIXT-TRANS22072025 Account Manager * [PERSON_NAME] [PERSON_N…" at bounding box center [843, 470] width 1289 height 366
click at [368, 675] on button "Putaway Form" at bounding box center [381, 671] width 100 height 34
